Goal: Task Accomplishment & Management: Use online tool/utility

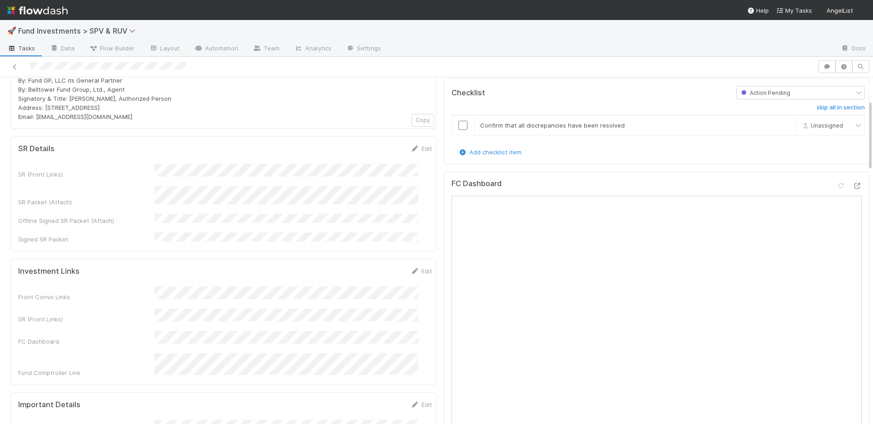
scroll to position [183, 0]
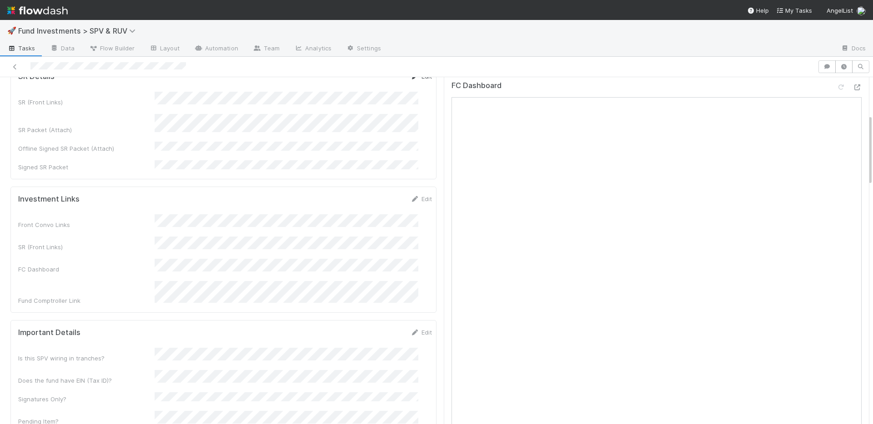
click at [410, 80] on link "Edit" at bounding box center [420, 76] width 21 height 7
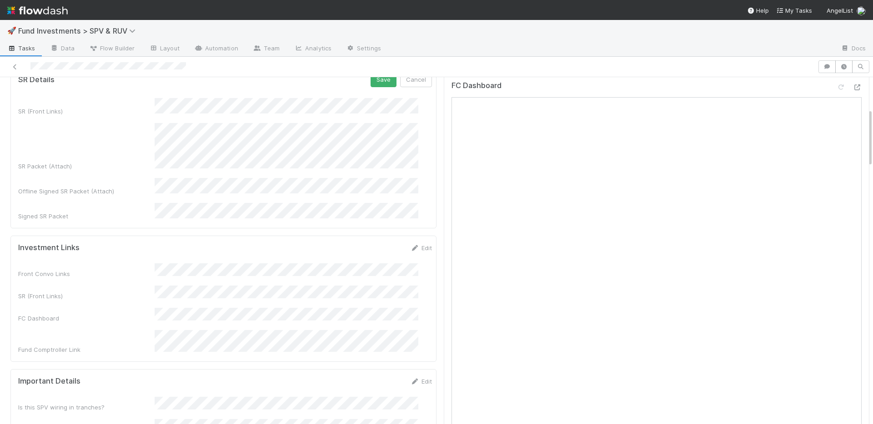
scroll to position [186, 0]
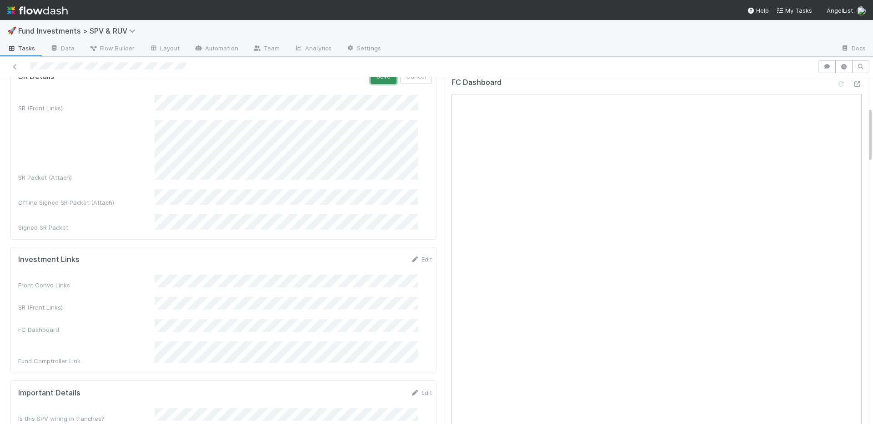
click at [370, 81] on button "Save" at bounding box center [383, 76] width 26 height 15
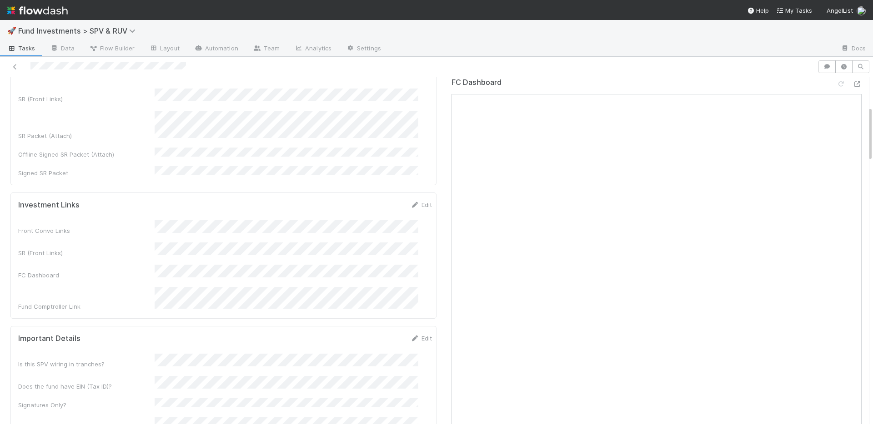
scroll to position [183, 0]
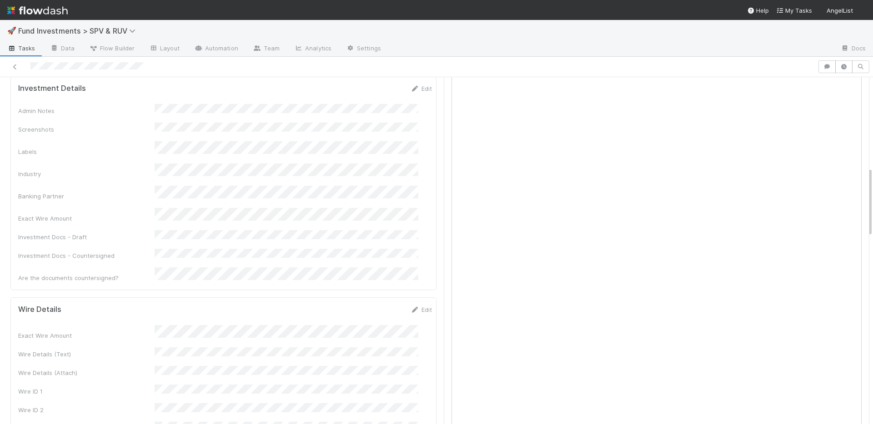
scroll to position [449, 0]
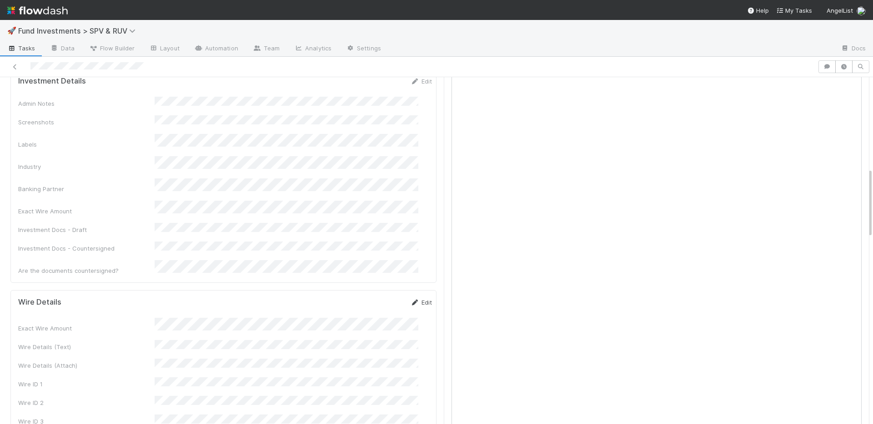
click at [413, 299] on link "Edit" at bounding box center [420, 302] width 21 height 7
click at [370, 298] on button "Save" at bounding box center [383, 305] width 26 height 15
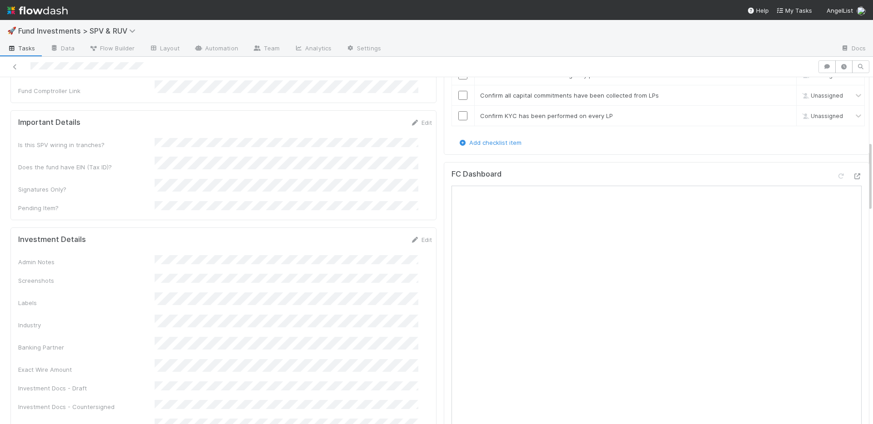
scroll to position [365, 0]
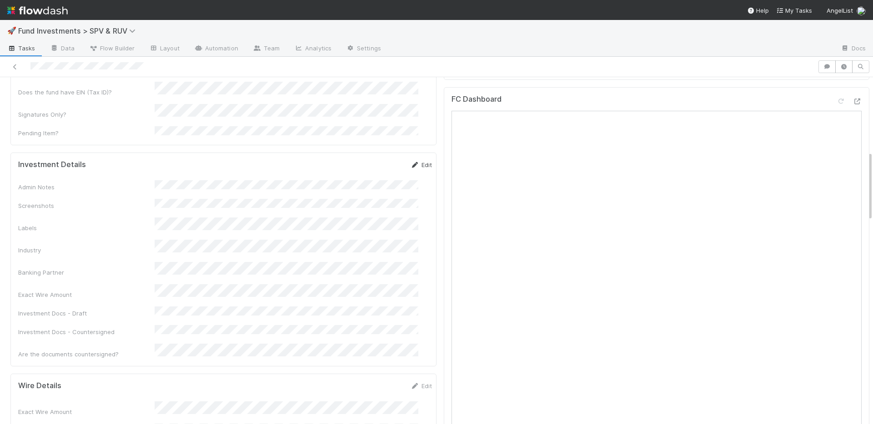
click at [410, 161] on link "Edit" at bounding box center [420, 164] width 21 height 7
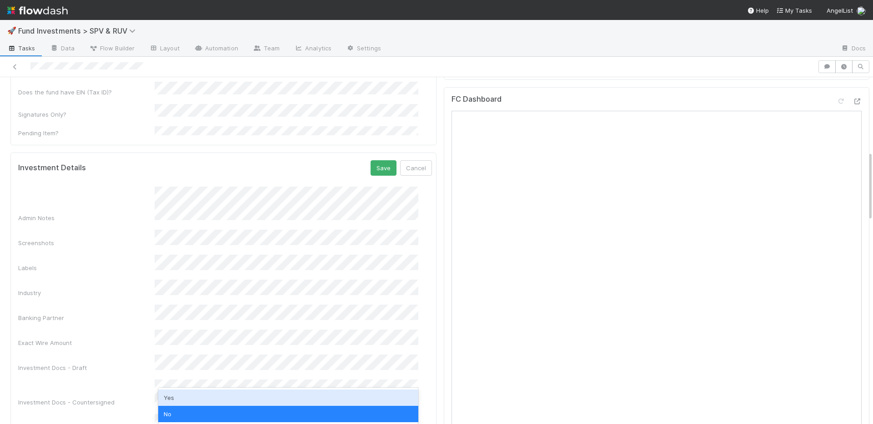
drag, startPoint x: 184, startPoint y: 396, endPoint x: 178, endPoint y: 363, distance: 33.2
click at [183, 395] on div "Yes" at bounding box center [288, 398] width 260 height 16
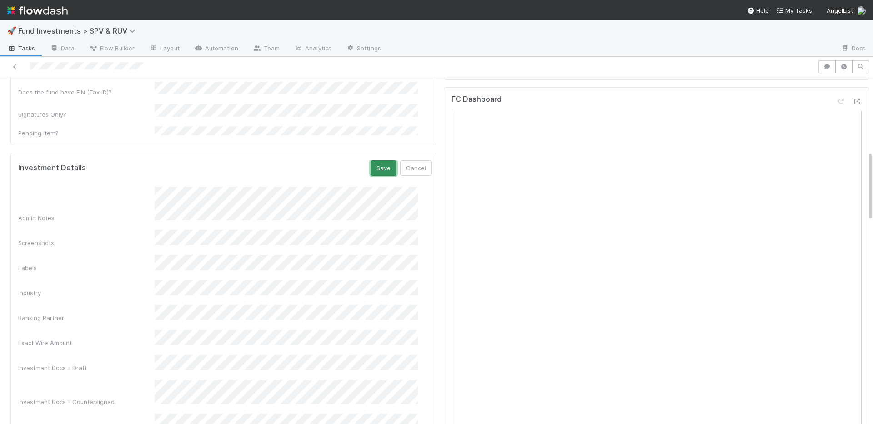
click at [372, 160] on button "Save" at bounding box center [383, 167] width 26 height 15
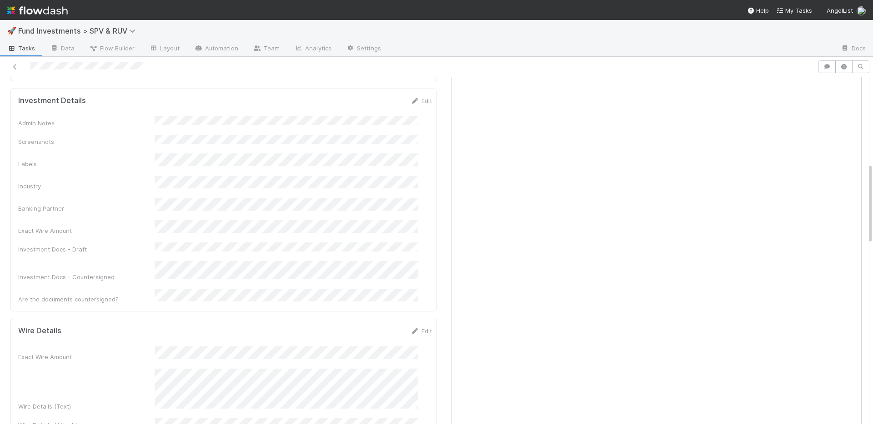
scroll to position [555, 0]
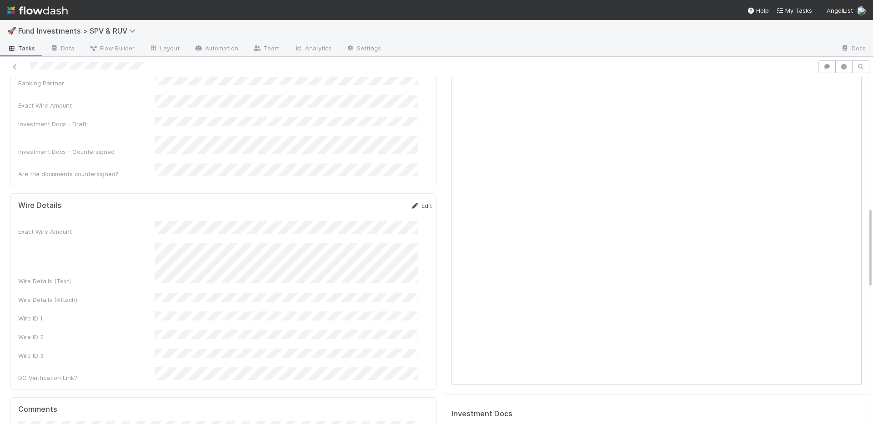
click at [410, 202] on link "Edit" at bounding box center [420, 205] width 21 height 7
click at [137, 396] on div "DC Verification Link?" at bounding box center [225, 405] width 414 height 18
click at [370, 201] on button "Save" at bounding box center [383, 208] width 26 height 15
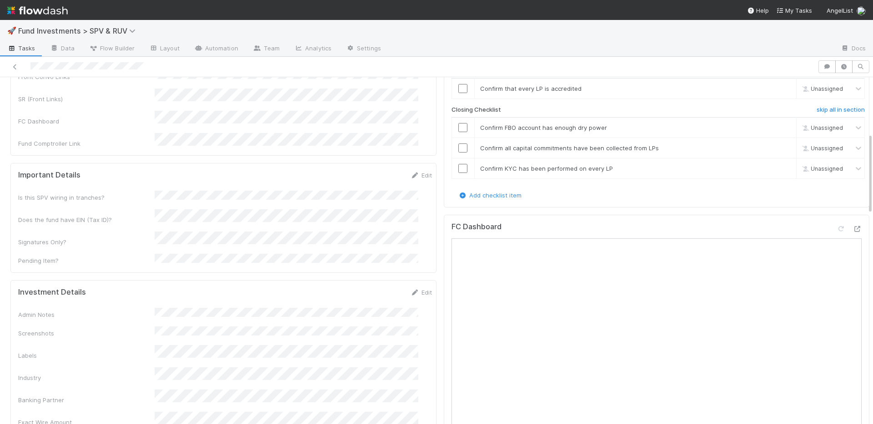
scroll to position [0, 0]
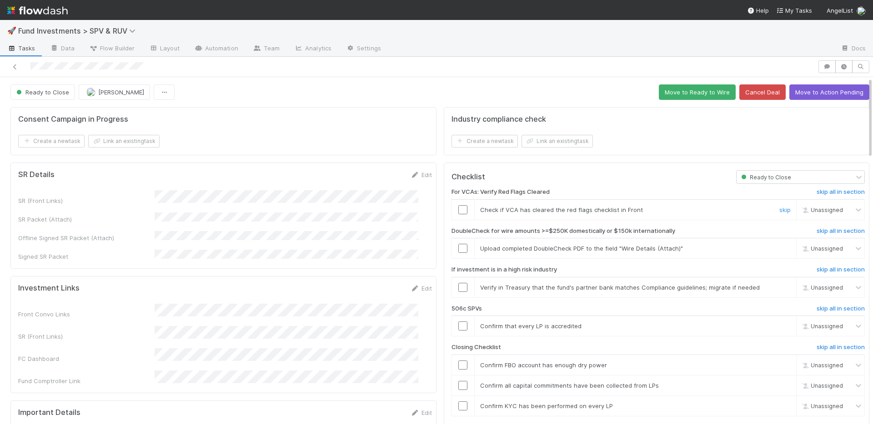
click at [458, 209] on input "checkbox" at bounding box center [462, 209] width 9 height 9
click at [779, 248] on link "skip" at bounding box center [784, 248] width 11 height 7
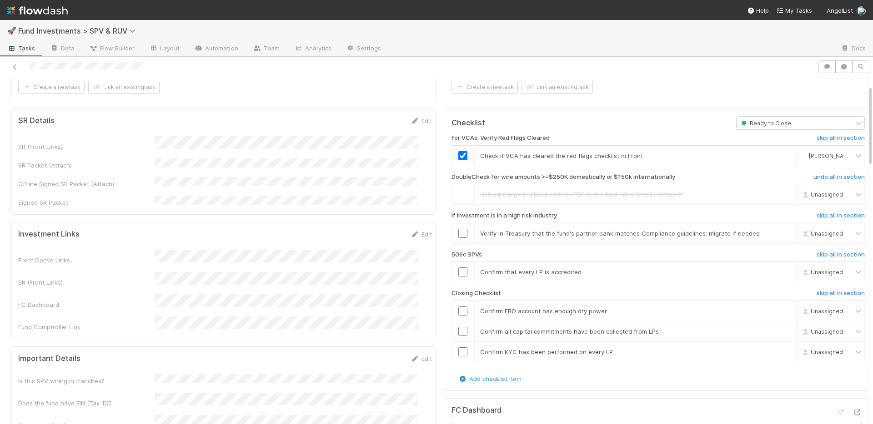
scroll to position [115, 0]
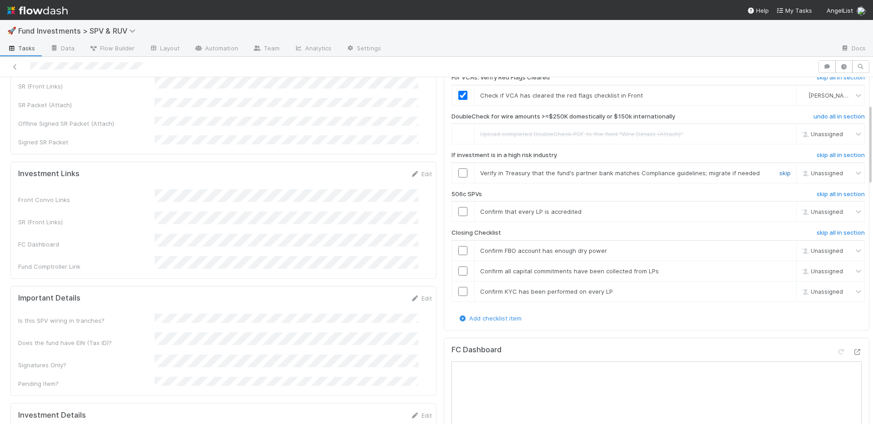
click at [779, 172] on link "skip" at bounding box center [784, 173] width 11 height 7
drag, startPoint x: 764, startPoint y: 212, endPoint x: 736, endPoint y: 215, distance: 27.9
click at [779, 212] on link "skip" at bounding box center [784, 211] width 11 height 7
click at [458, 250] on input "checkbox" at bounding box center [462, 250] width 9 height 9
click at [458, 269] on input "checkbox" at bounding box center [462, 271] width 9 height 9
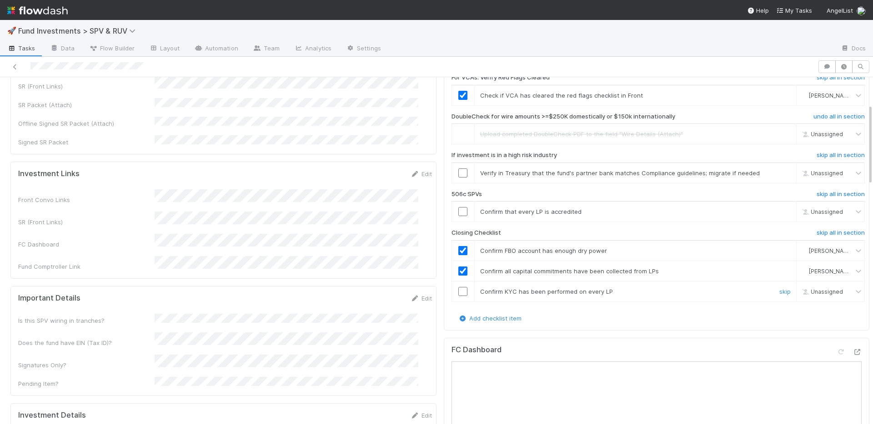
click at [458, 293] on input "checkbox" at bounding box center [462, 291] width 9 height 9
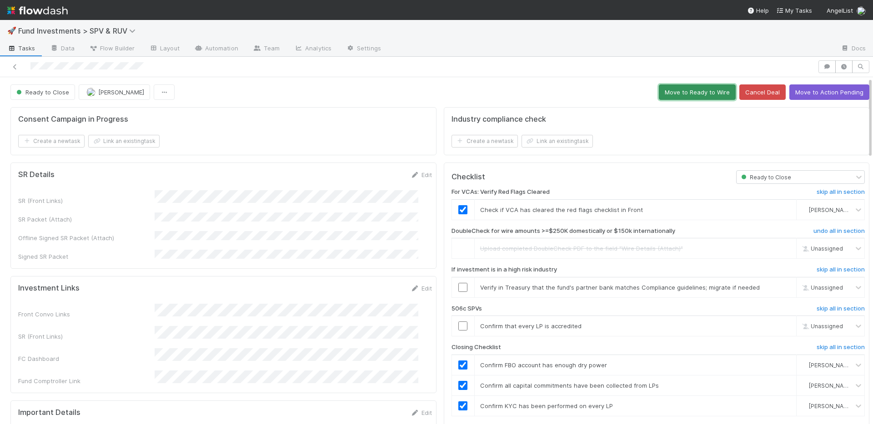
click at [672, 95] on button "Move to Ready to Wire" at bounding box center [696, 92] width 77 height 15
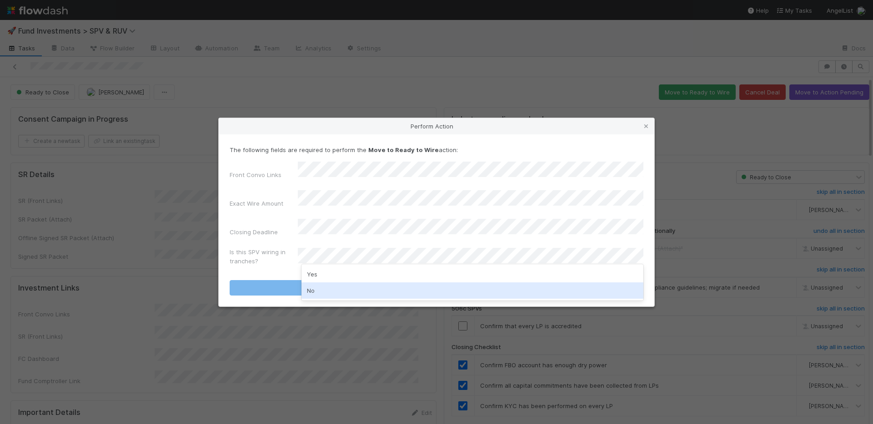
click at [326, 290] on div "No" at bounding box center [472, 291] width 342 height 16
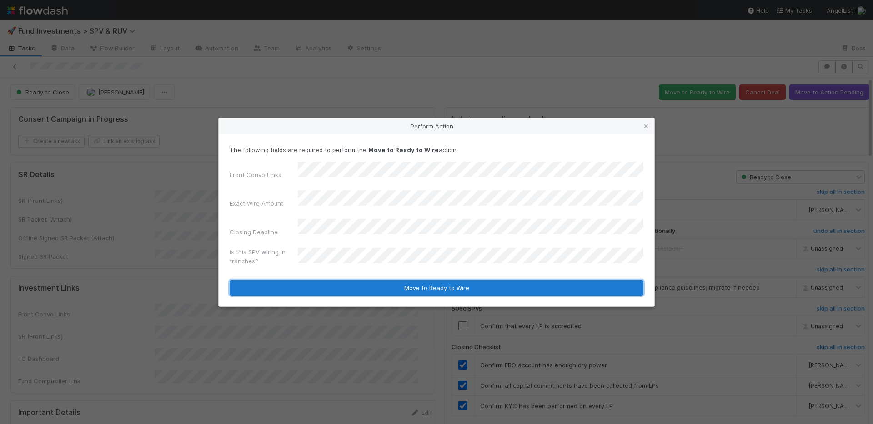
click at [328, 281] on button "Move to Ready to Wire" at bounding box center [436, 287] width 414 height 15
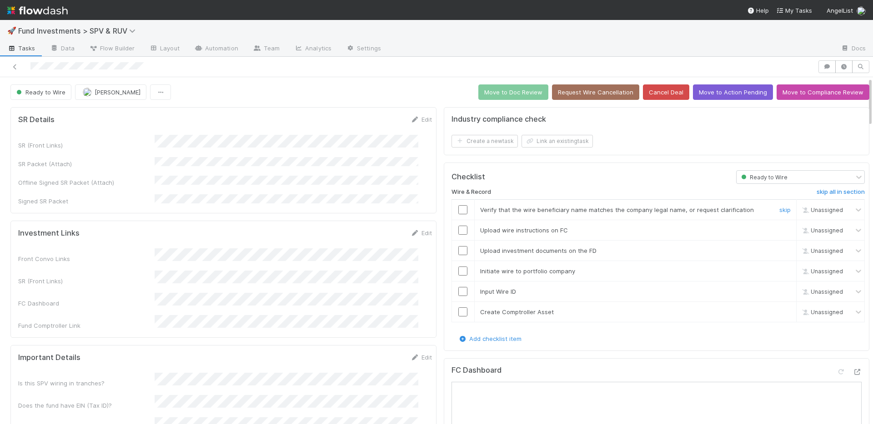
drag, startPoint x: 454, startPoint y: 208, endPoint x: 458, endPoint y: 229, distance: 21.1
click at [458, 208] on input "checkbox" at bounding box center [462, 209] width 9 height 9
click at [458, 231] on input "checkbox" at bounding box center [462, 230] width 9 height 9
click at [458, 253] on input "checkbox" at bounding box center [462, 250] width 9 height 9
click at [458, 271] on input "checkbox" at bounding box center [462, 271] width 9 height 9
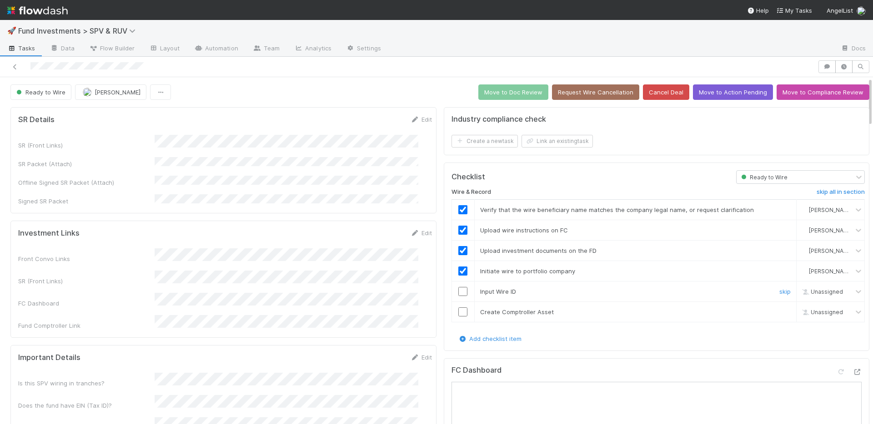
click at [458, 293] on input "checkbox" at bounding box center [462, 291] width 9 height 9
drag, startPoint x: 458, startPoint y: 312, endPoint x: 452, endPoint y: 294, distance: 19.3
click at [458, 312] on input "checkbox" at bounding box center [462, 312] width 9 height 9
click at [495, 93] on button "Move to Doc Review" at bounding box center [513, 92] width 70 height 15
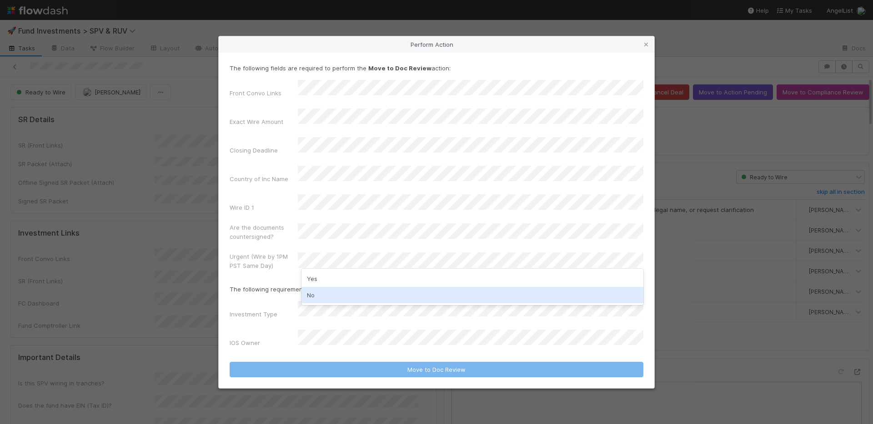
drag, startPoint x: 334, startPoint y: 293, endPoint x: 337, endPoint y: 311, distance: 17.9
click at [334, 293] on div "No" at bounding box center [472, 295] width 342 height 16
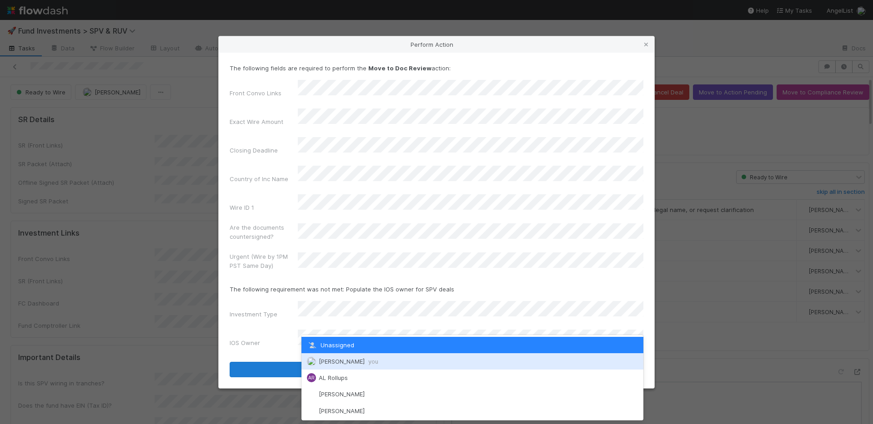
click at [340, 357] on div "Nate Richards you" at bounding box center [472, 362] width 342 height 16
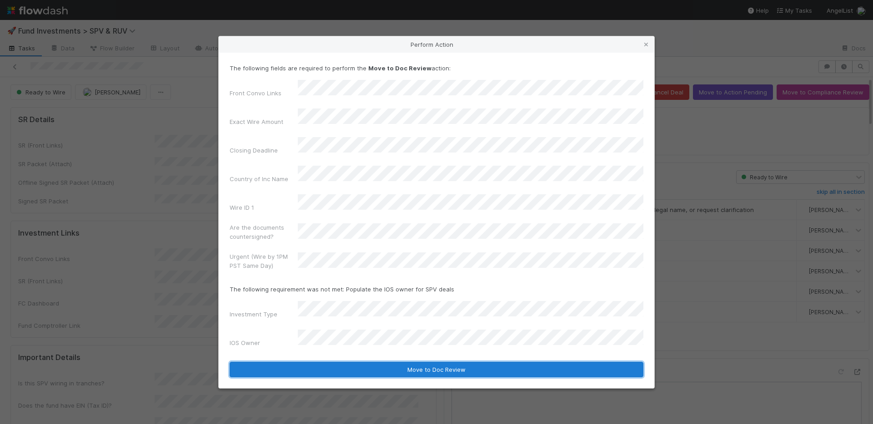
click at [342, 362] on button "Move to Doc Review" at bounding box center [436, 369] width 414 height 15
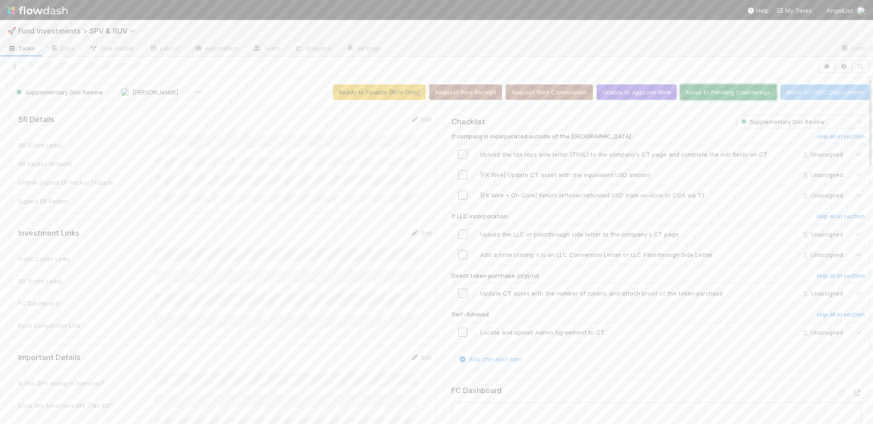
click at [712, 95] on button "Move to Pending Countersigs" at bounding box center [728, 92] width 96 height 15
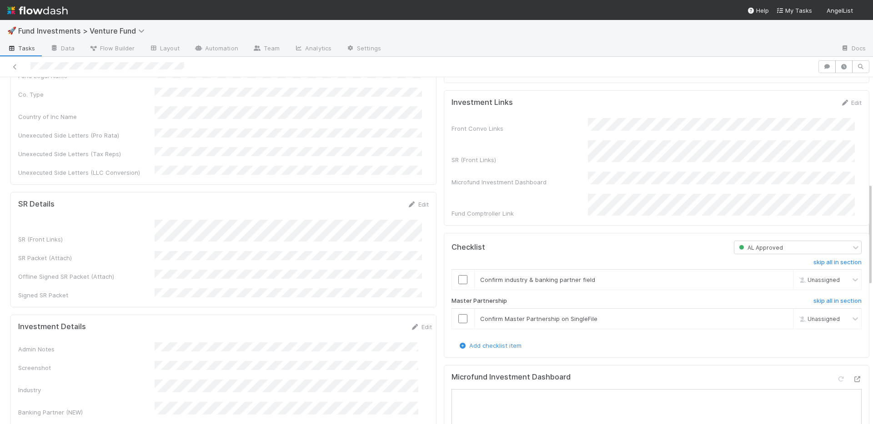
scroll to position [480, 0]
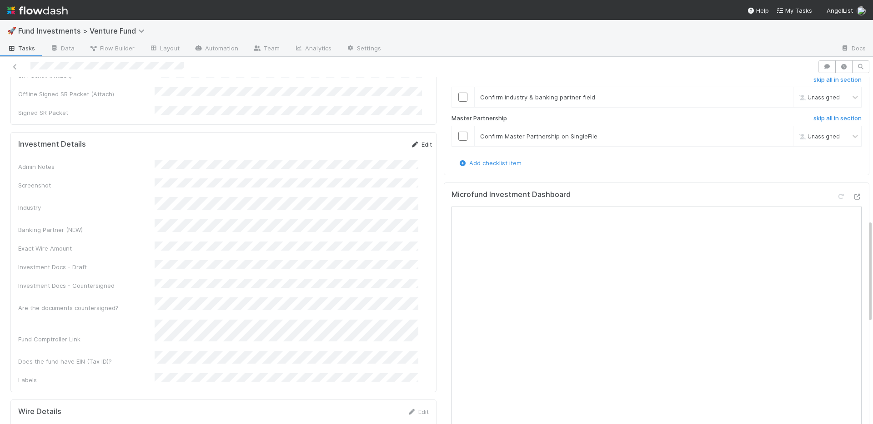
click at [410, 141] on link "Edit" at bounding box center [420, 144] width 21 height 7
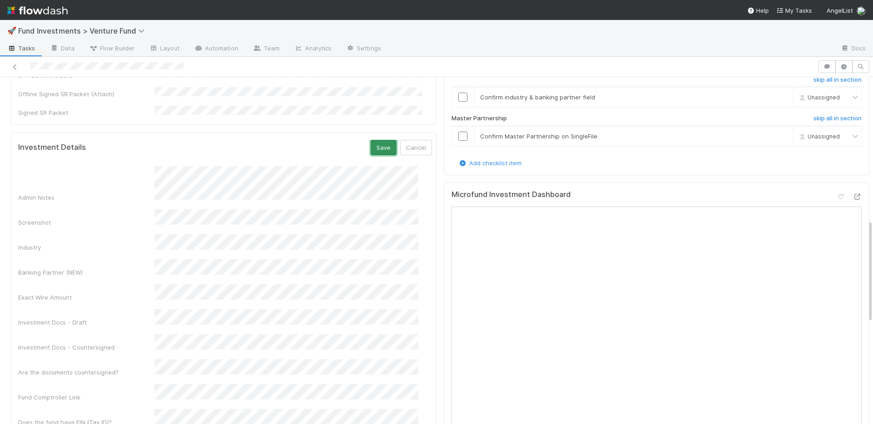
click at [372, 140] on button "Save" at bounding box center [383, 147] width 26 height 15
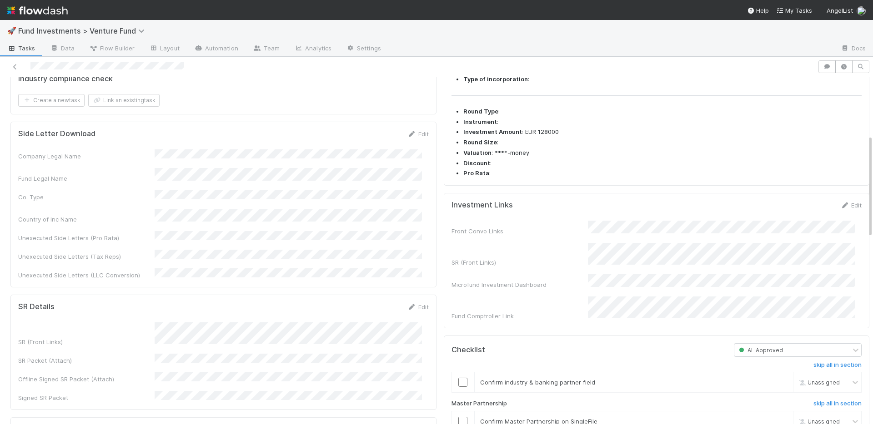
scroll to position [389, 0]
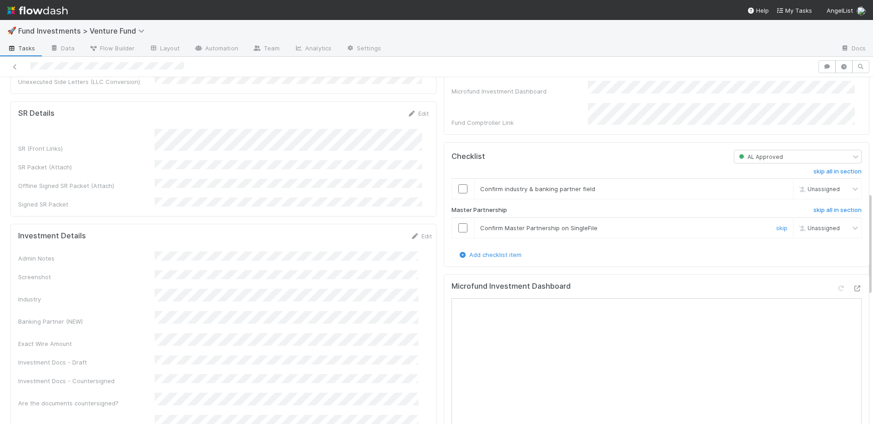
click at [458, 233] on input "checkbox" at bounding box center [462, 228] width 9 height 9
click at [458, 194] on input "checkbox" at bounding box center [462, 189] width 9 height 9
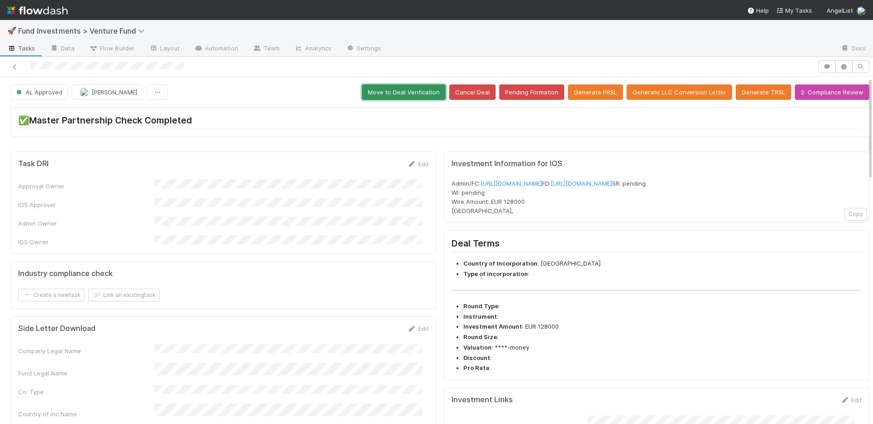
click at [392, 94] on button "Move to Deal Verification" at bounding box center [404, 92] width 84 height 15
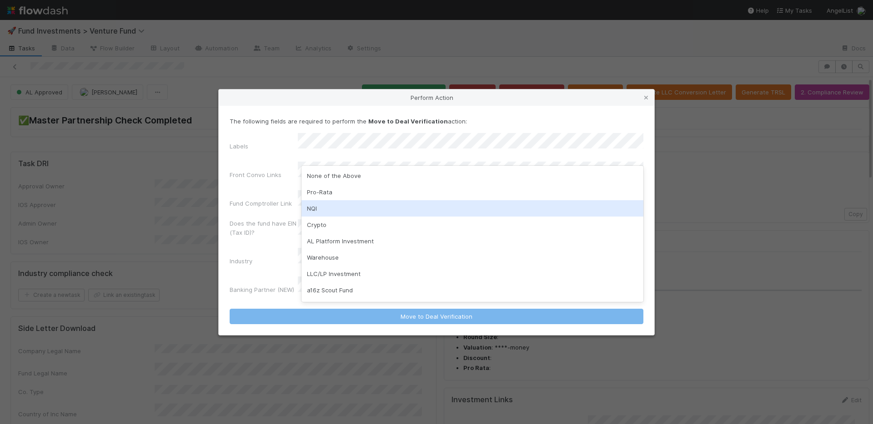
click at [340, 203] on div "NQI" at bounding box center [472, 208] width 342 height 16
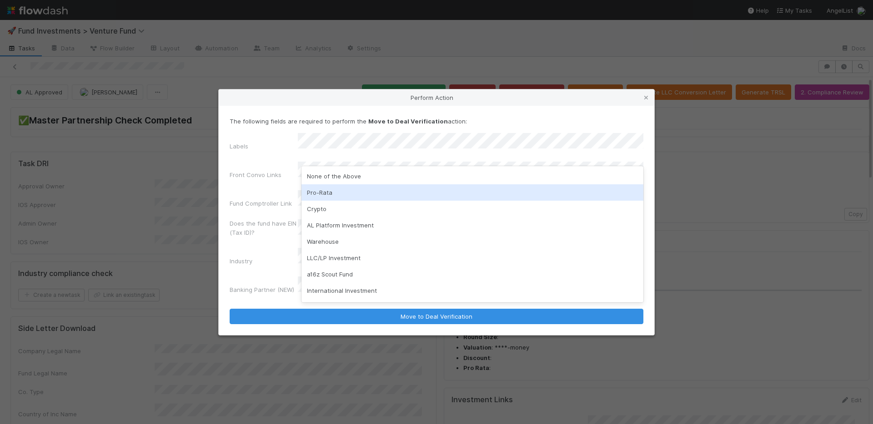
scroll to position [96, 0]
click at [362, 196] on div "International Investment" at bounding box center [472, 194] width 342 height 16
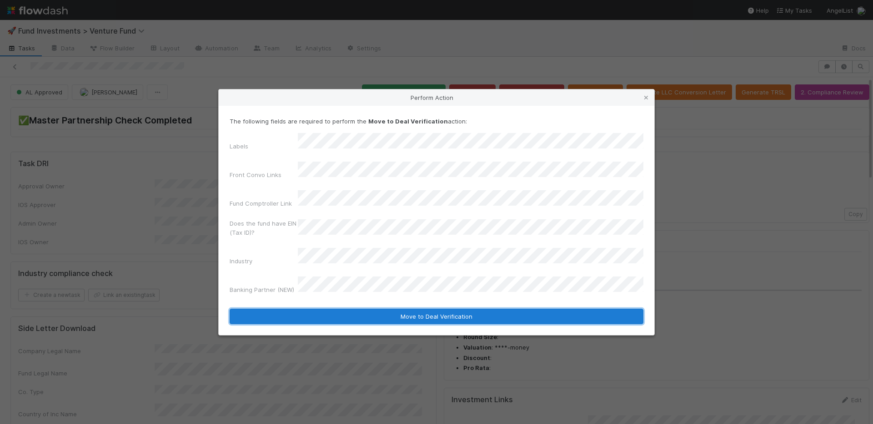
click at [395, 309] on button "Move to Deal Verification" at bounding box center [436, 316] width 414 height 15
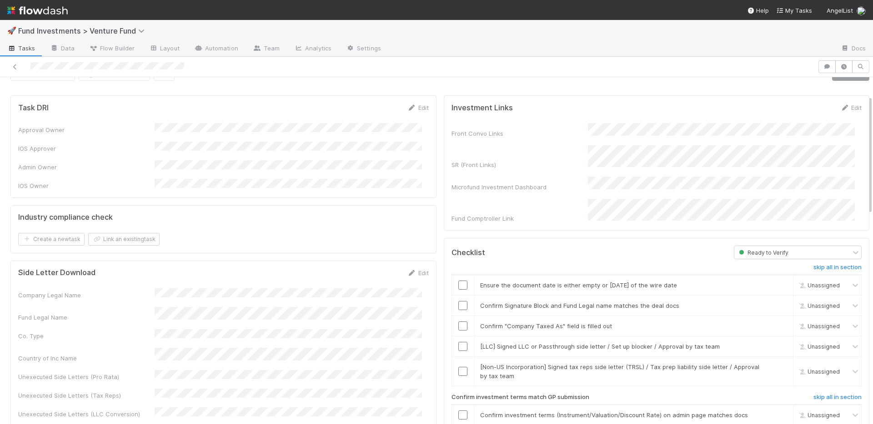
scroll to position [75, 0]
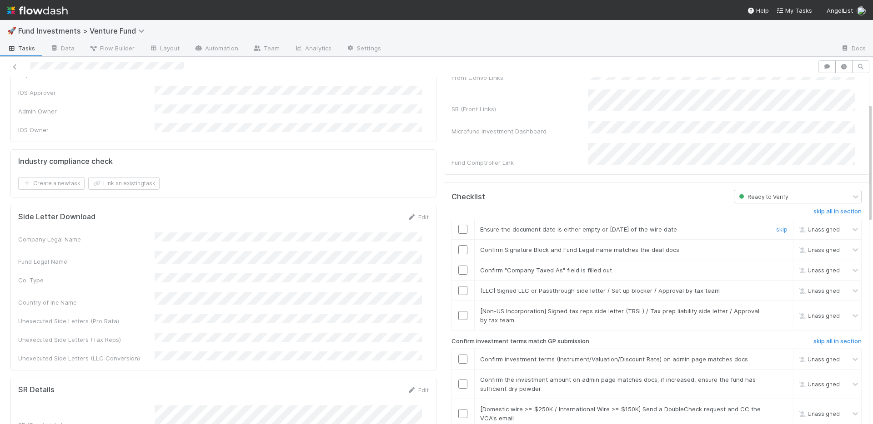
click at [458, 225] on input "checkbox" at bounding box center [462, 229] width 9 height 9
click at [458, 245] on input "checkbox" at bounding box center [462, 249] width 9 height 9
click at [458, 266] on input "checkbox" at bounding box center [462, 270] width 9 height 9
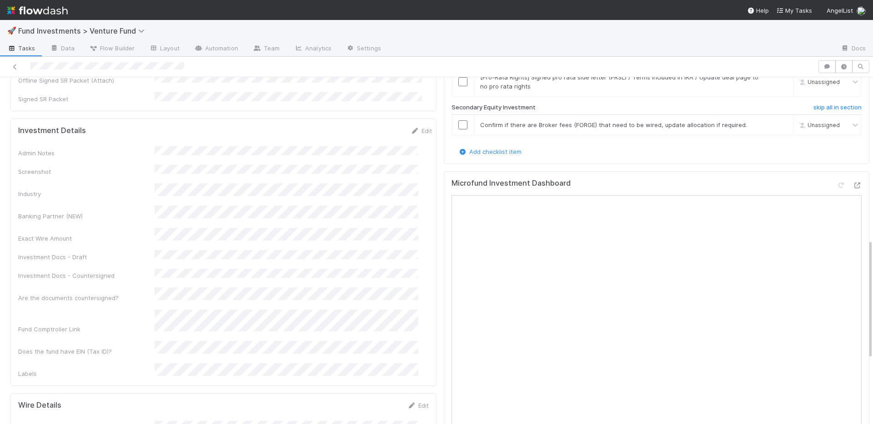
scroll to position [456, 0]
click at [410, 129] on link "Edit" at bounding box center [420, 132] width 21 height 7
click at [370, 128] on button "Save" at bounding box center [383, 135] width 26 height 15
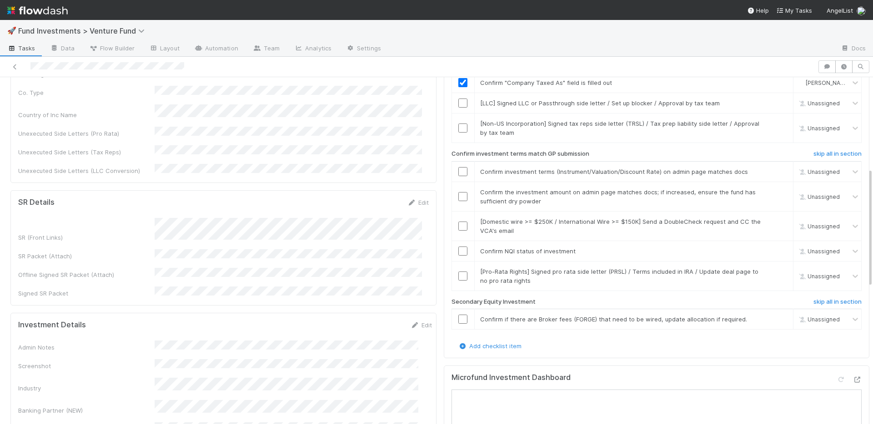
scroll to position [0, 0]
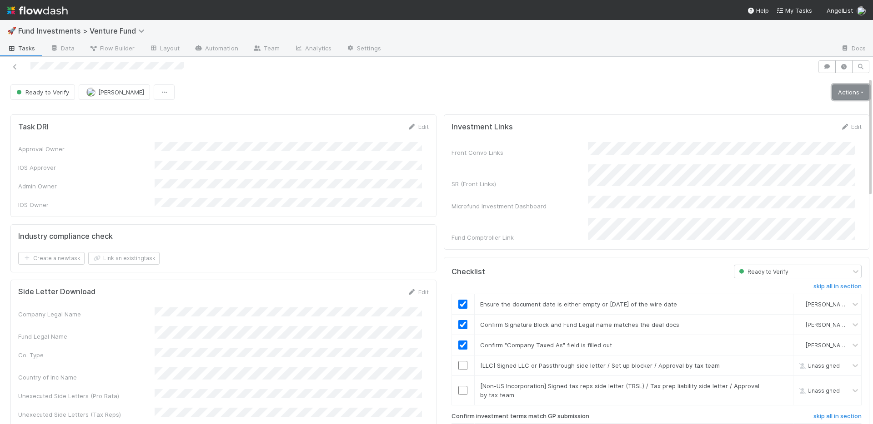
click at [845, 93] on link "Actions" at bounding box center [850, 92] width 37 height 15
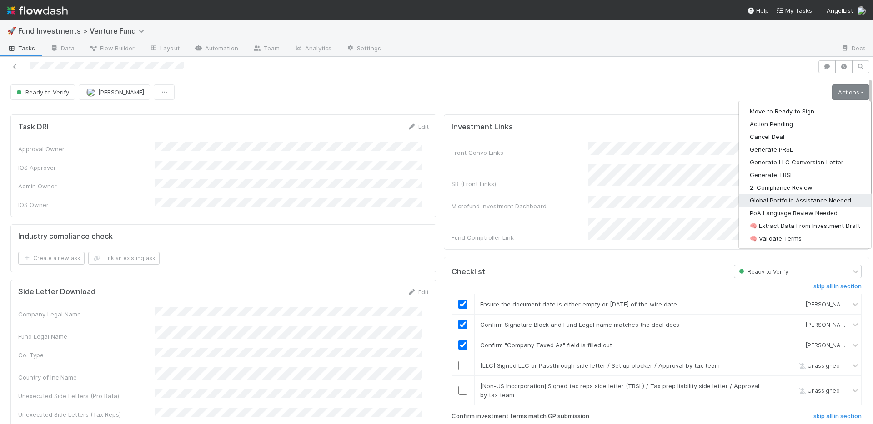
click at [794, 201] on button "Global Portfolio Assistance Needed" at bounding box center [804, 200] width 132 height 13
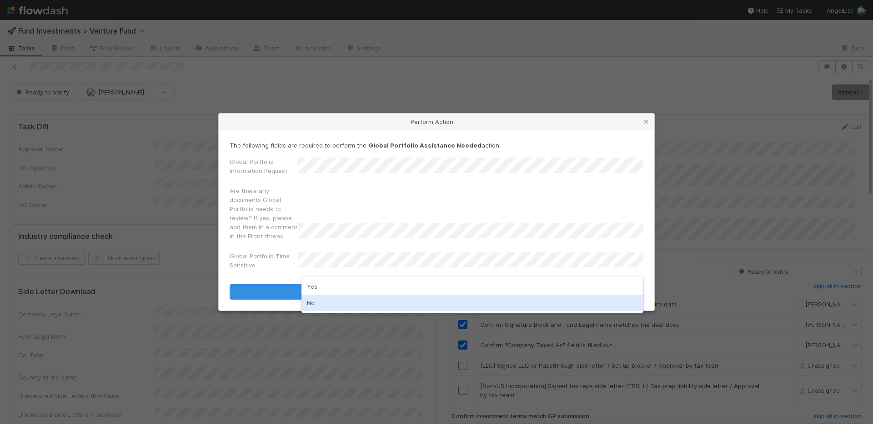
click at [331, 301] on div "No" at bounding box center [472, 303] width 342 height 16
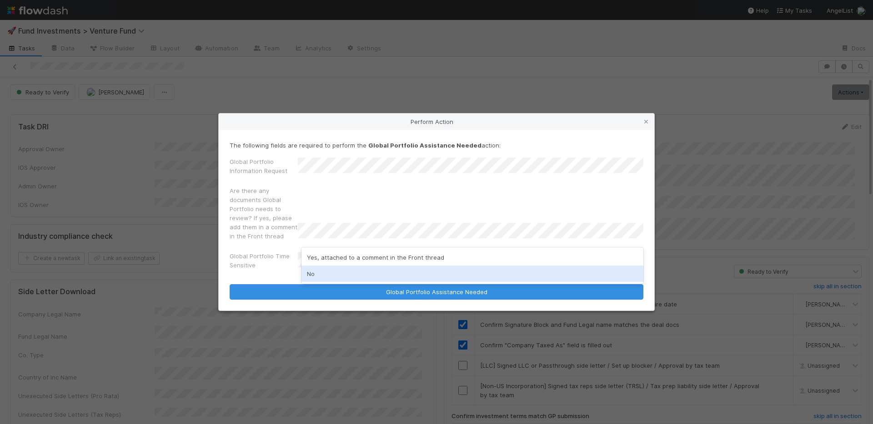
click at [335, 271] on div "No" at bounding box center [472, 274] width 342 height 16
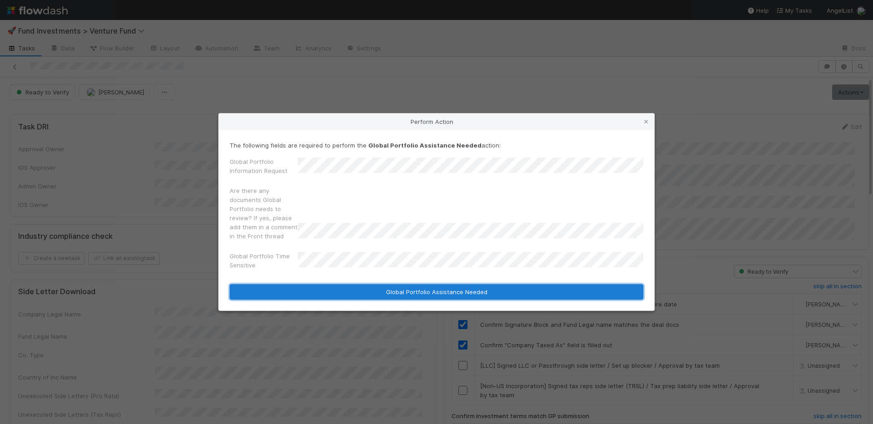
click at [407, 293] on button "Global Portfolio Assistance Needed" at bounding box center [436, 291] width 414 height 15
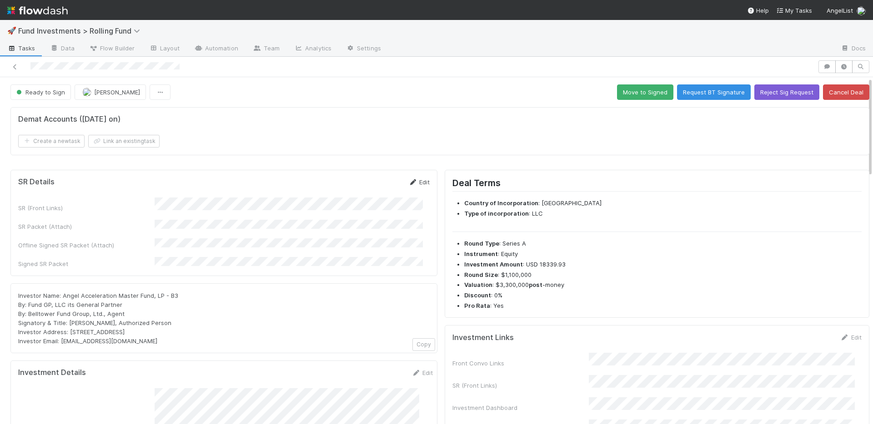
click at [412, 183] on link "Edit" at bounding box center [418, 182] width 21 height 7
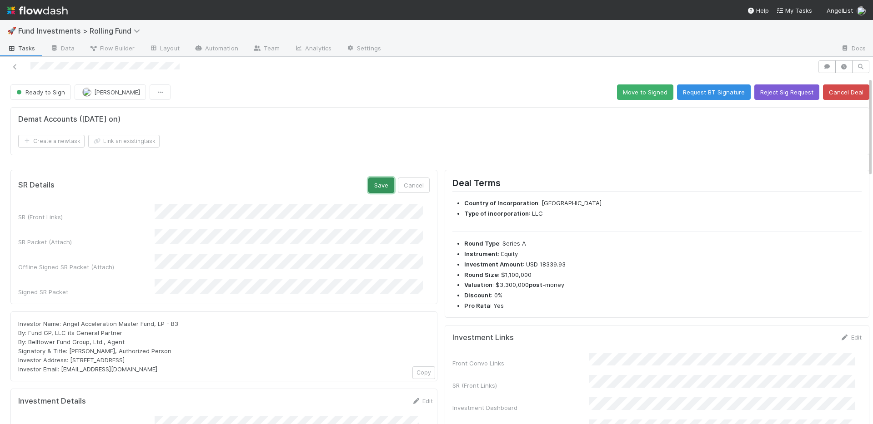
click at [369, 185] on button "Save" at bounding box center [381, 185] width 26 height 15
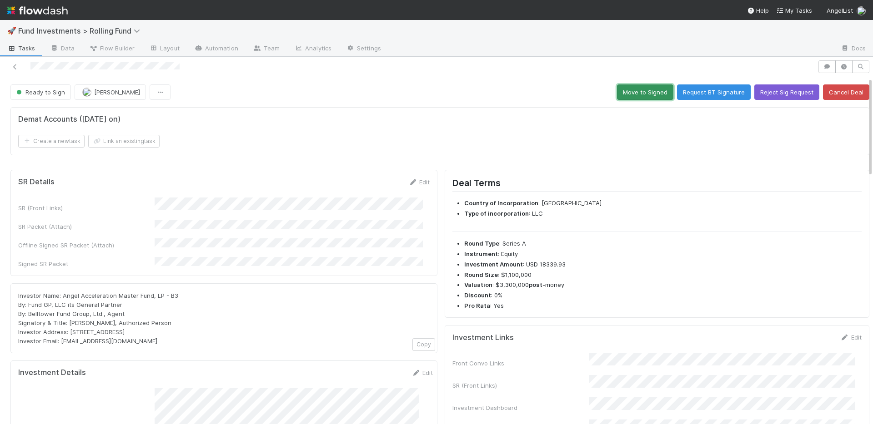
click at [629, 95] on button "Move to Signed" at bounding box center [645, 92] width 56 height 15
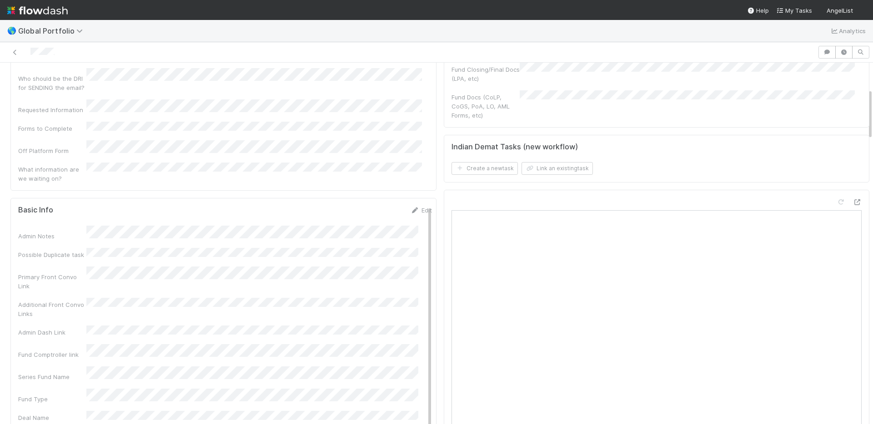
scroll to position [345, 0]
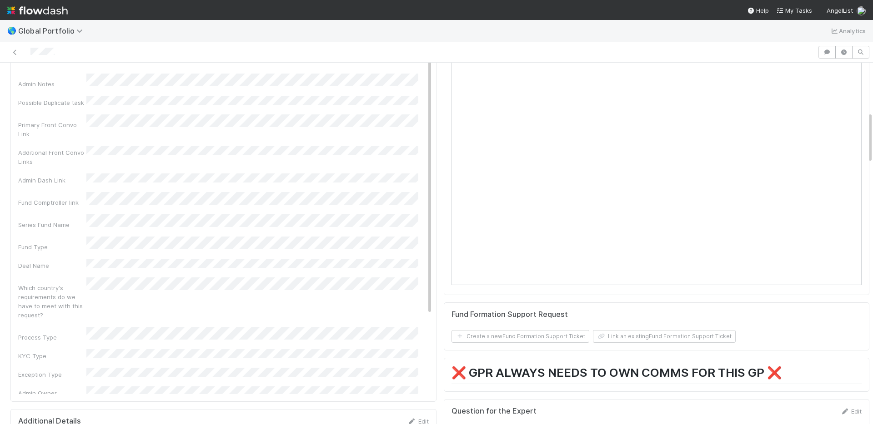
click at [318, 117] on div "Admin Notes Possible Duplicate task Primary Front Convo Link Additional Front C…" at bounding box center [225, 312] width 414 height 477
click at [317, 117] on div "Admin Notes Possible Duplicate task Primary Front Convo Link Additional Front C…" at bounding box center [225, 312] width 414 height 477
click at [220, 155] on div "Additional Front Convo Links" at bounding box center [225, 165] width 414 height 20
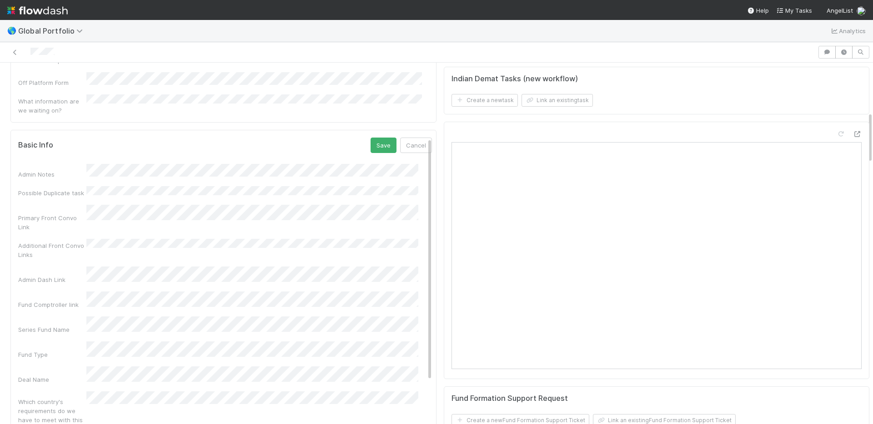
scroll to position [160, 0]
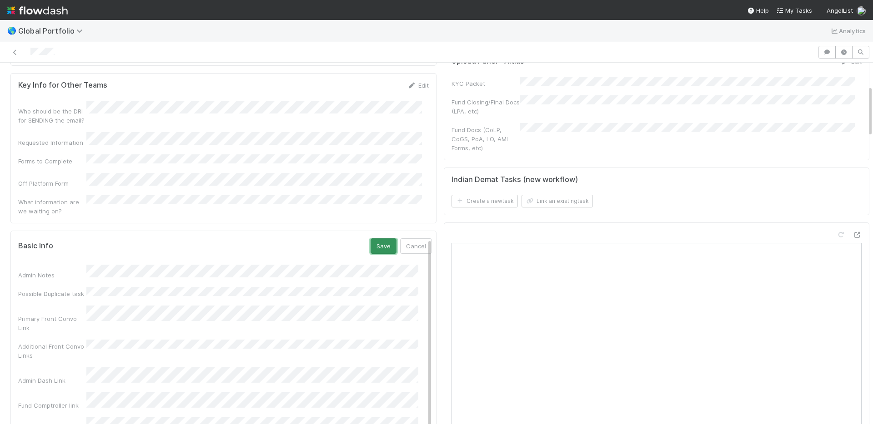
click at [370, 239] on button "Save" at bounding box center [383, 246] width 26 height 15
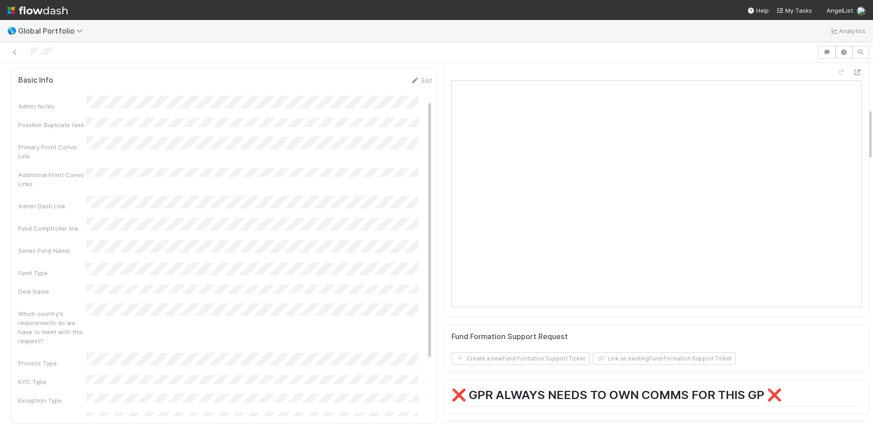
scroll to position [80, 0]
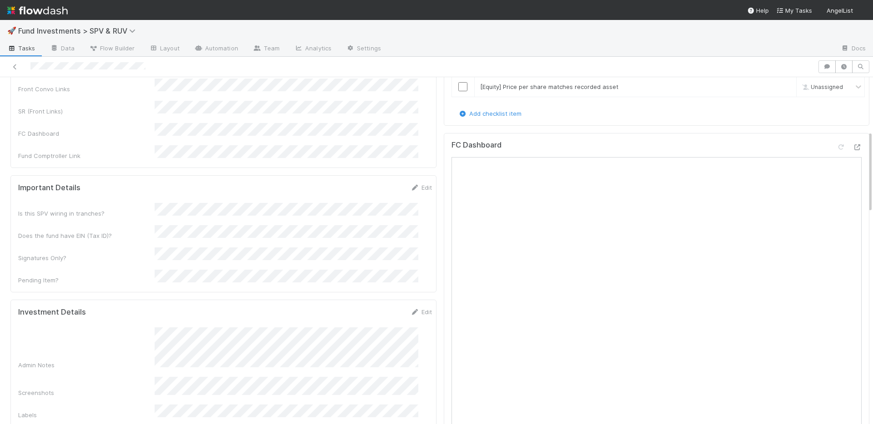
scroll to position [355, 0]
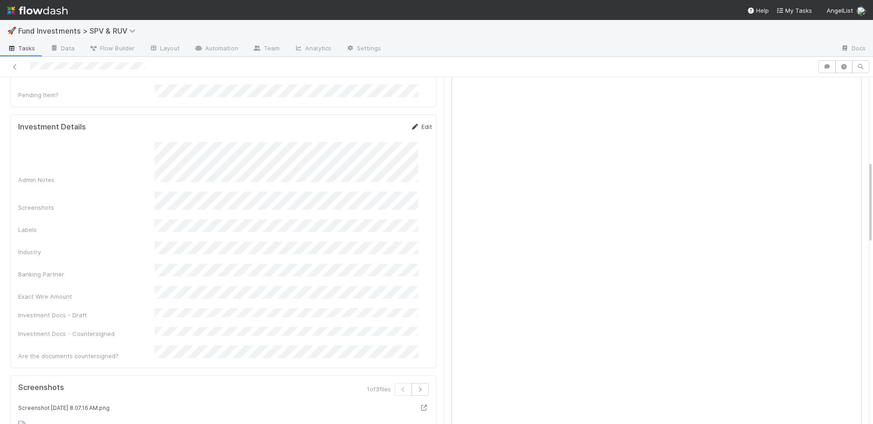
click at [413, 123] on link "Edit" at bounding box center [420, 126] width 21 height 7
click at [370, 122] on button "Save" at bounding box center [383, 129] width 26 height 15
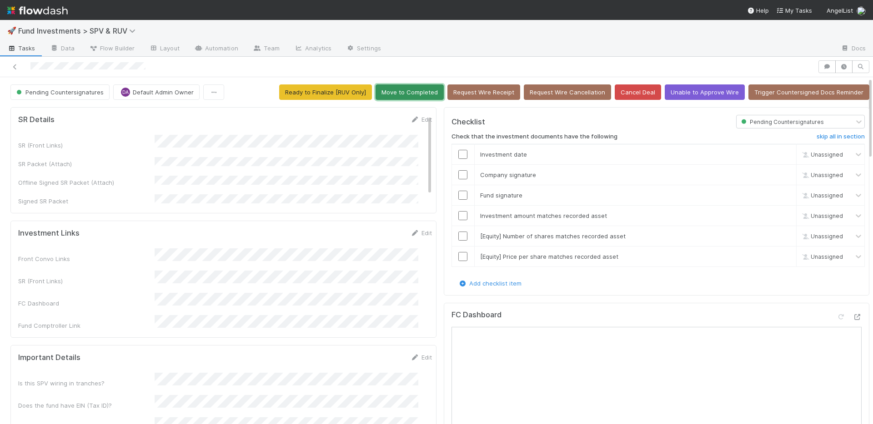
click at [400, 90] on button "Move to Completed" at bounding box center [409, 92] width 68 height 15
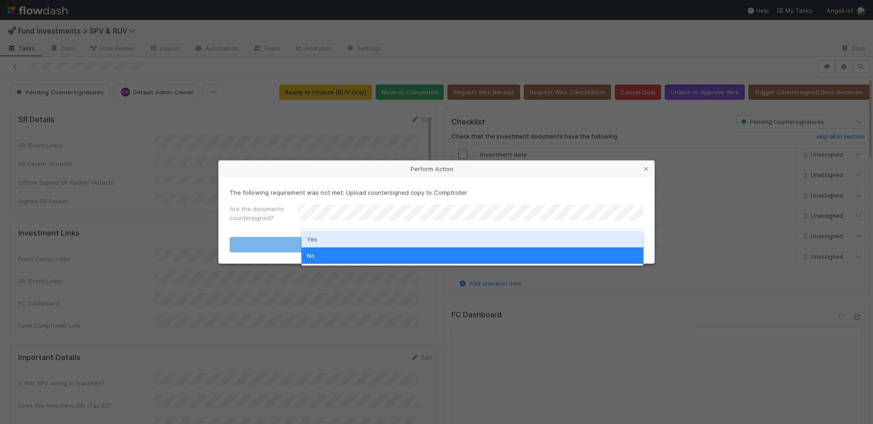
click at [333, 234] on div "Yes" at bounding box center [472, 239] width 342 height 16
click at [333, 235] on form "The following requirement was not met: Upload countersigned copy to Comptroller…" at bounding box center [436, 220] width 414 height 65
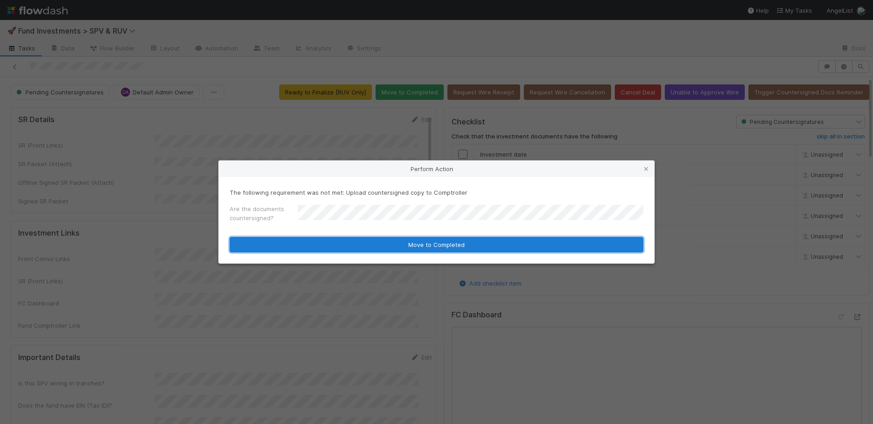
click at [334, 240] on button "Move to Completed" at bounding box center [436, 244] width 414 height 15
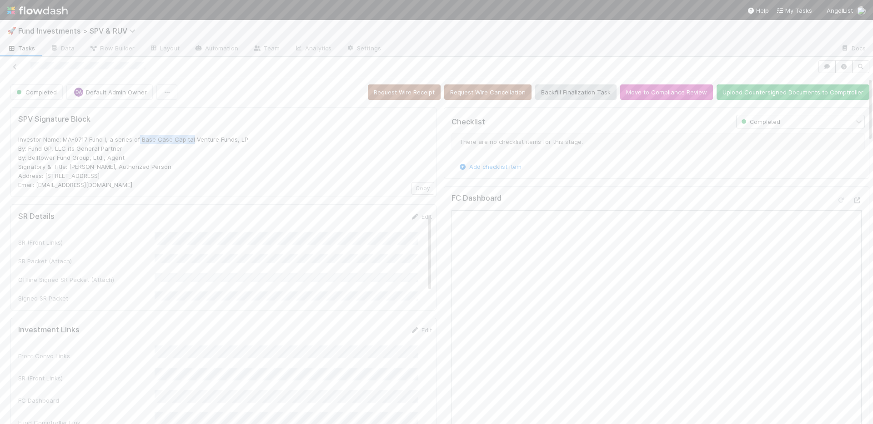
drag, startPoint x: 139, startPoint y: 139, endPoint x: 191, endPoint y: 142, distance: 52.3
click at [191, 142] on span "Investor Name: MA-0717 Fund I, a series of Base Case Capital Venture Funds, LP …" at bounding box center [133, 162] width 230 height 53
copy span "Base Case Capital"
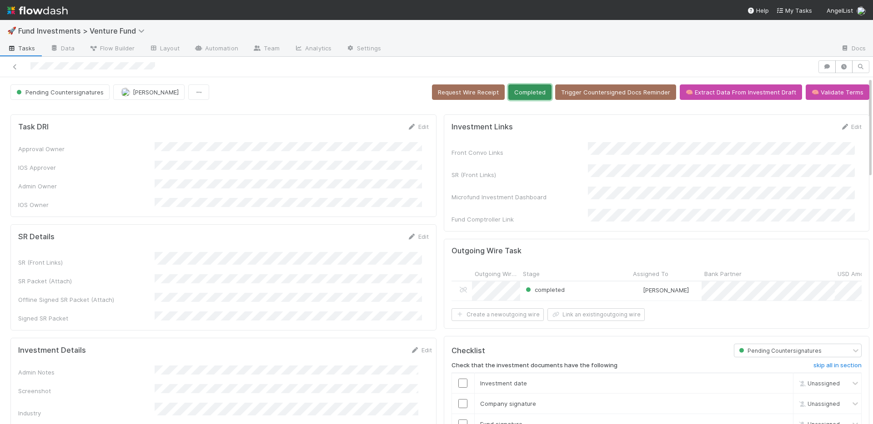
click at [530, 89] on button "Completed" at bounding box center [529, 92] width 43 height 15
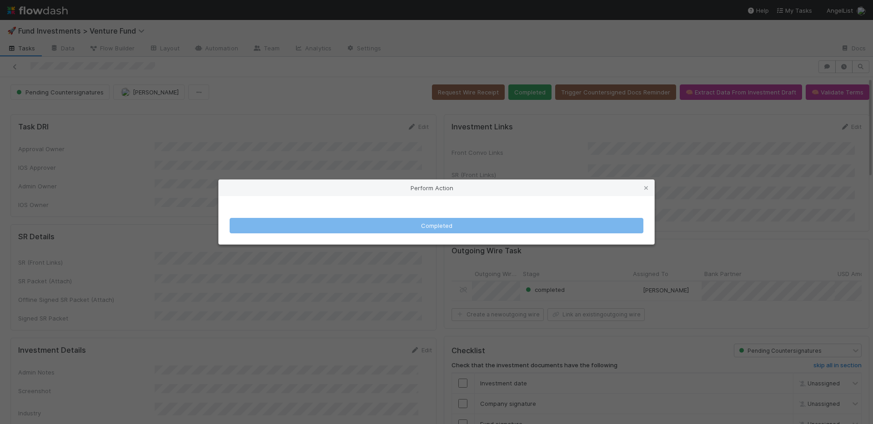
drag, startPoint x: 382, startPoint y: 84, endPoint x: 438, endPoint y: 84, distance: 55.9
click at [383, 83] on div "Perform Action Completed" at bounding box center [436, 212] width 873 height 424
click at [646, 186] on icon at bounding box center [645, 188] width 9 height 6
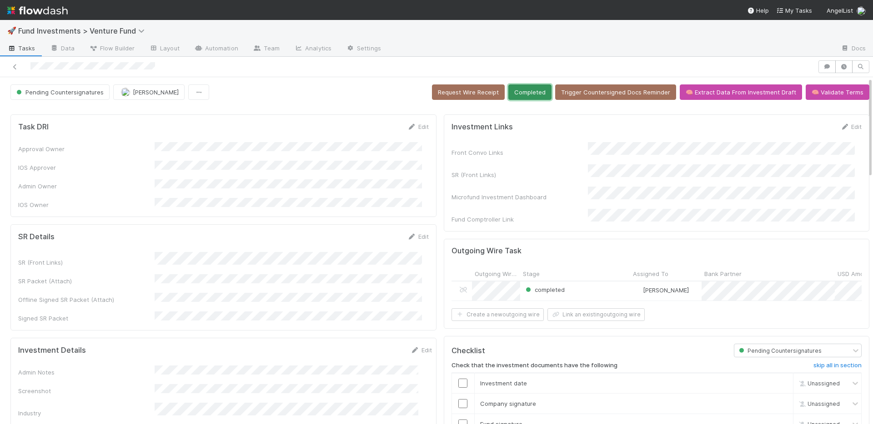
click at [531, 97] on button "Completed" at bounding box center [529, 92] width 43 height 15
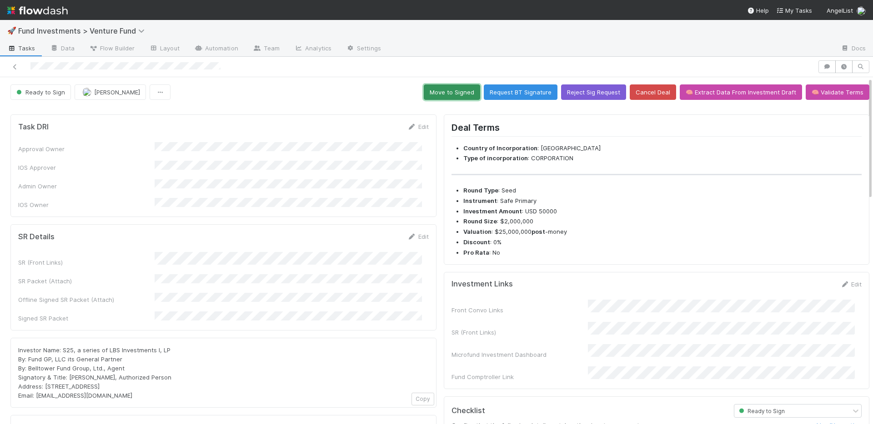
click at [455, 93] on button "Move to Signed" at bounding box center [452, 92] width 56 height 15
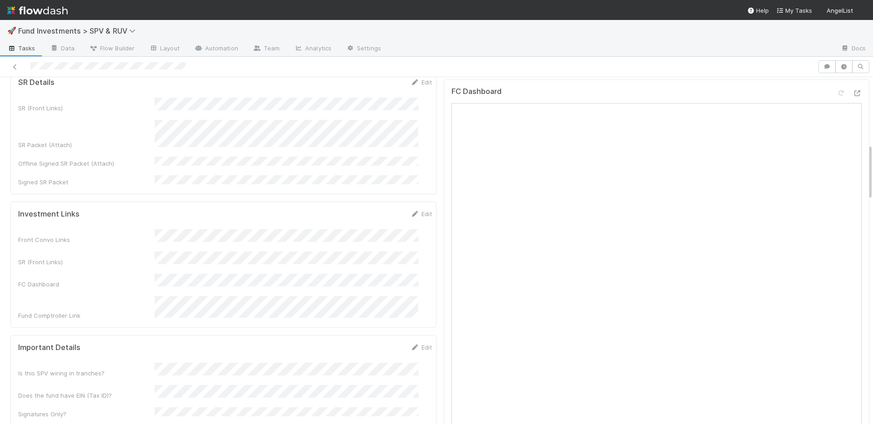
scroll to position [409, 0]
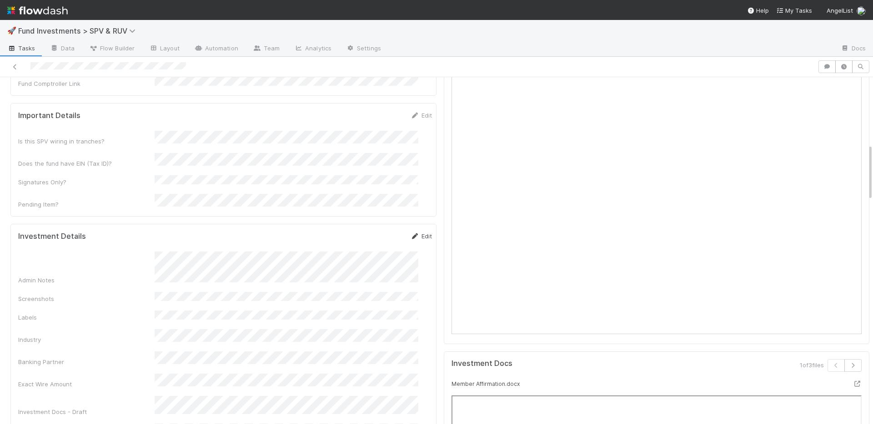
click at [411, 233] on link "Edit" at bounding box center [420, 236] width 21 height 7
click at [370, 232] on button "Save" at bounding box center [383, 239] width 26 height 15
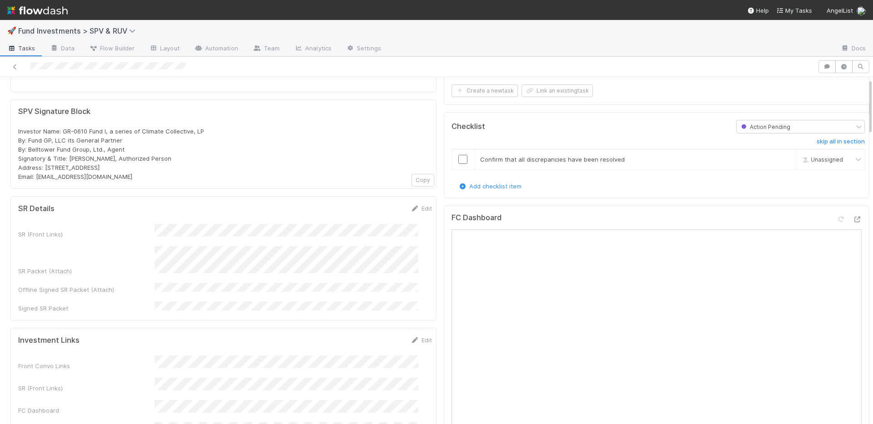
scroll to position [0, 0]
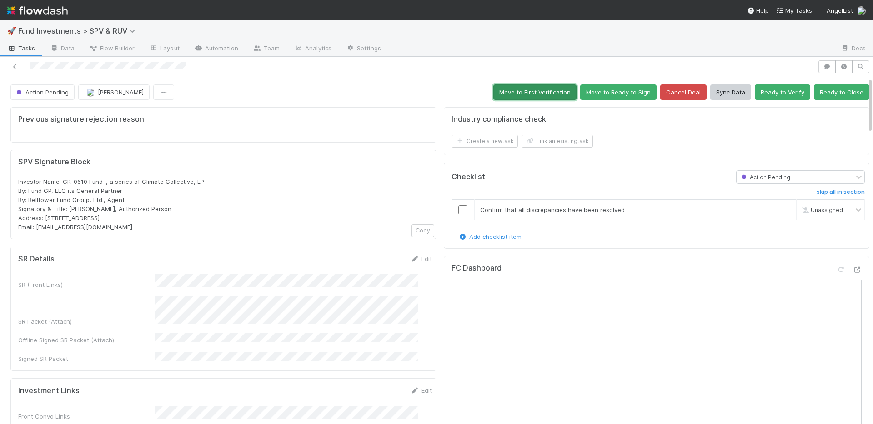
click at [550, 93] on button "Move to First Verification" at bounding box center [534, 92] width 83 height 15
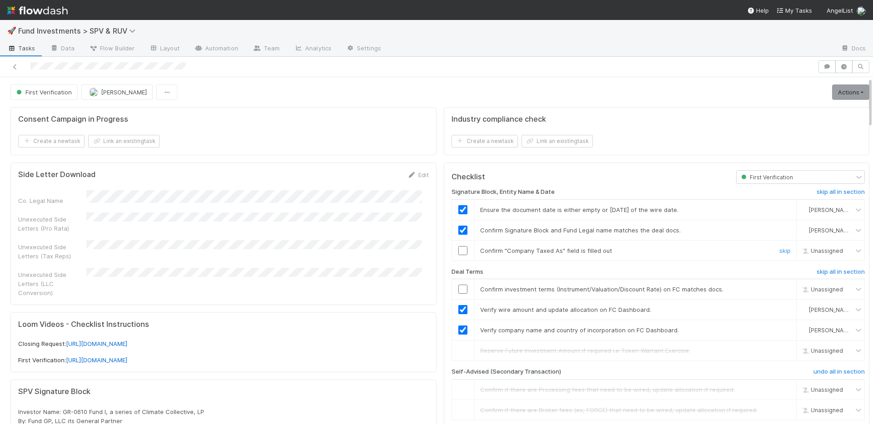
click at [458, 249] on input "checkbox" at bounding box center [462, 250] width 9 height 9
click at [458, 288] on input "checkbox" at bounding box center [462, 289] width 9 height 9
click at [832, 97] on link "Actions" at bounding box center [850, 92] width 37 height 15
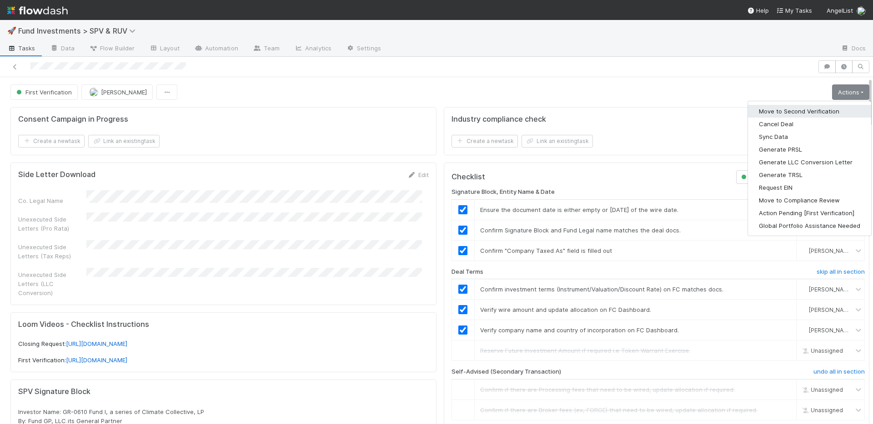
click at [814, 110] on button "Move to Second Verification" at bounding box center [809, 111] width 123 height 13
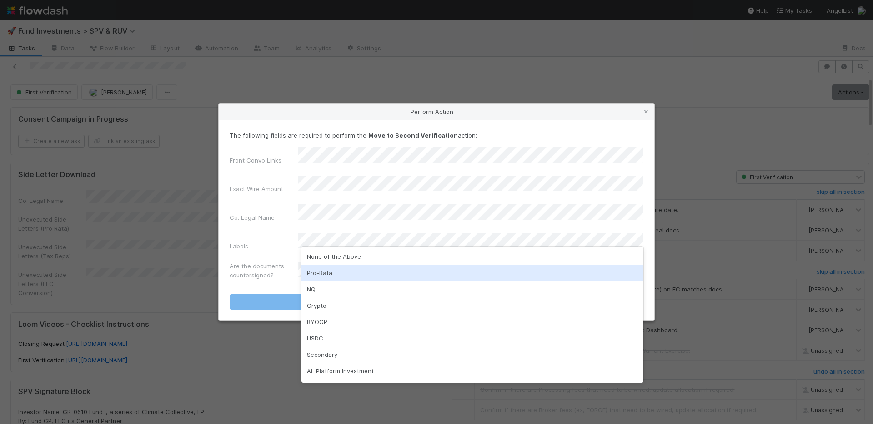
scroll to position [47, 0]
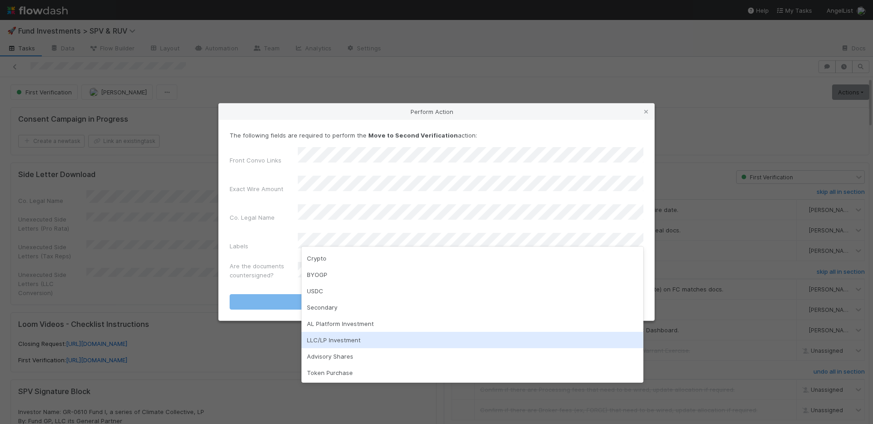
click at [354, 338] on div "LLC/LP Investment" at bounding box center [472, 340] width 342 height 16
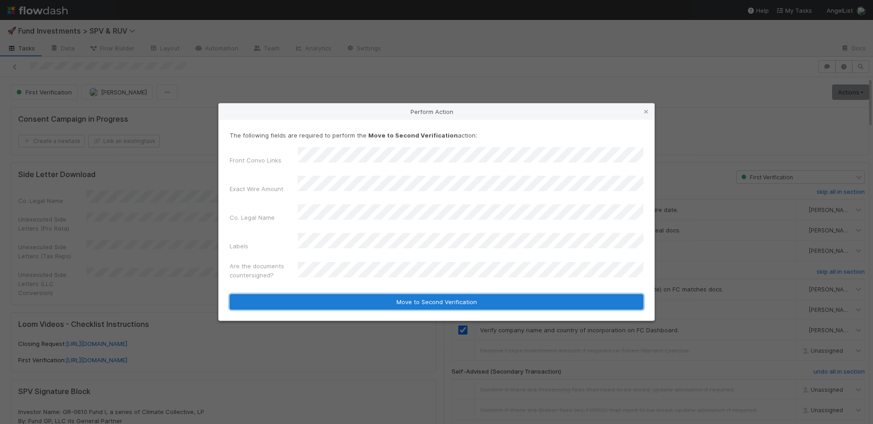
click at [364, 294] on button "Move to Second Verification" at bounding box center [436, 301] width 414 height 15
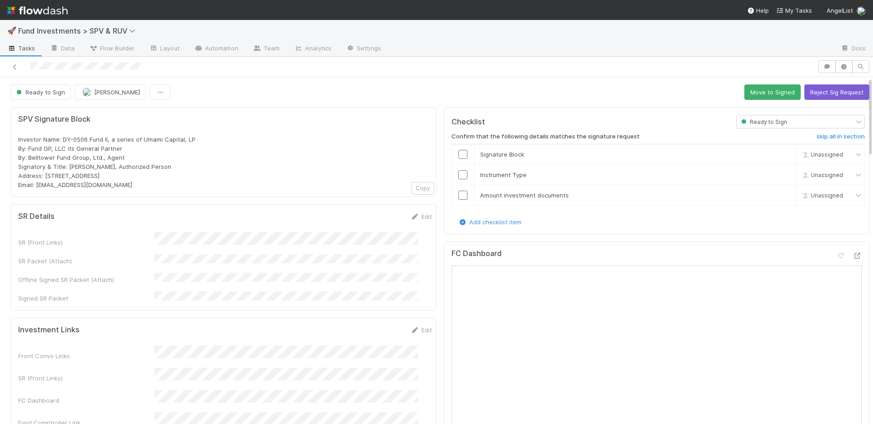
click at [314, 214] on div "SR Details Edit" at bounding box center [225, 216] width 414 height 9
click at [322, 190] on div "SPV Signature Block Investor Name: DY-0506 Fund II, a series of Umami Capital, …" at bounding box center [223, 152] width 426 height 90
click at [410, 217] on link "Edit" at bounding box center [420, 216] width 21 height 7
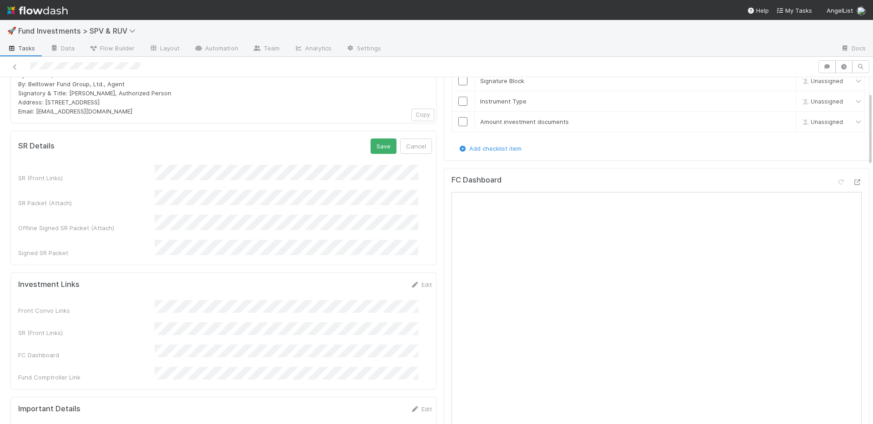
scroll to position [76, 0]
drag, startPoint x: 368, startPoint y: 145, endPoint x: 368, endPoint y: 152, distance: 6.8
click at [370, 145] on button "Save" at bounding box center [383, 143] width 26 height 15
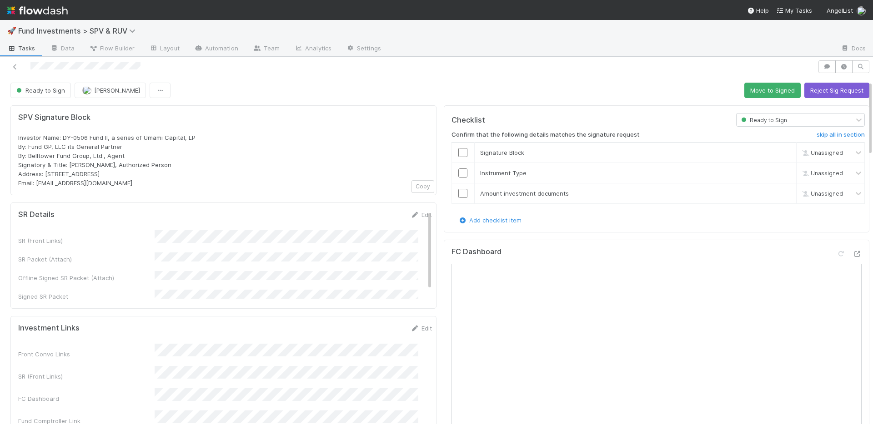
scroll to position [0, 0]
click at [758, 94] on button "Move to Signed" at bounding box center [772, 92] width 56 height 15
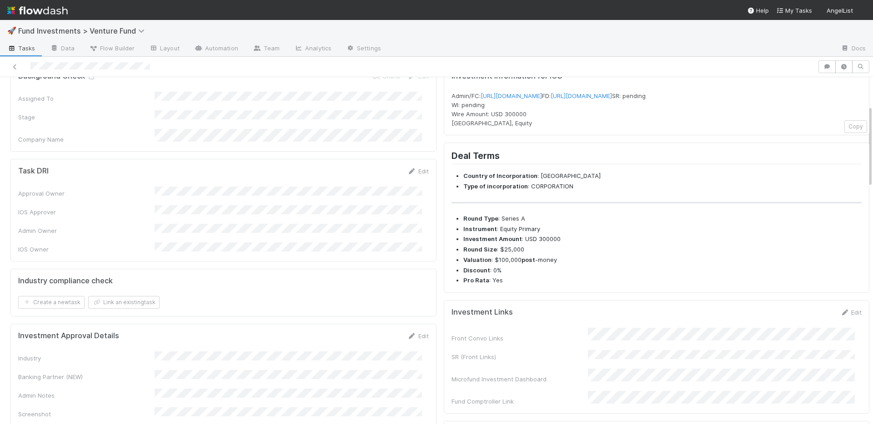
scroll to position [188, 0]
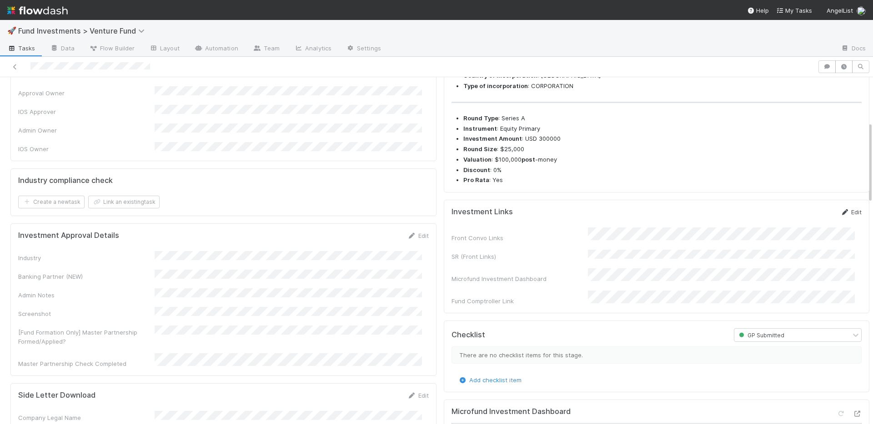
click at [840, 216] on link "Edit" at bounding box center [850, 212] width 21 height 7
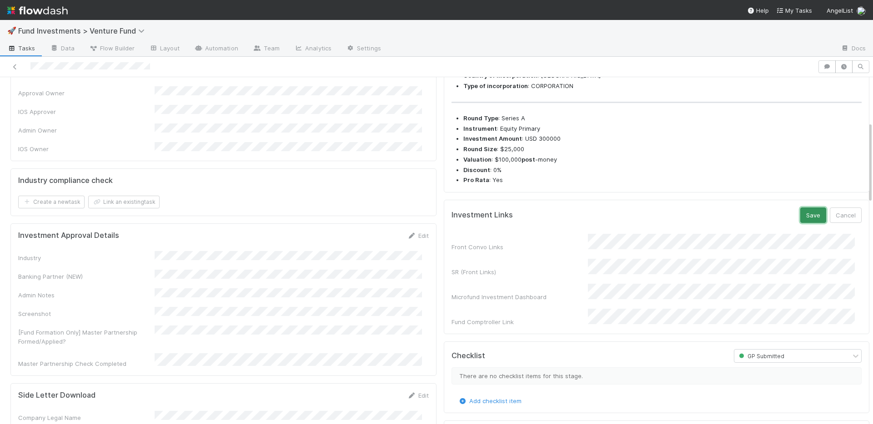
click at [800, 223] on button "Save" at bounding box center [813, 215] width 26 height 15
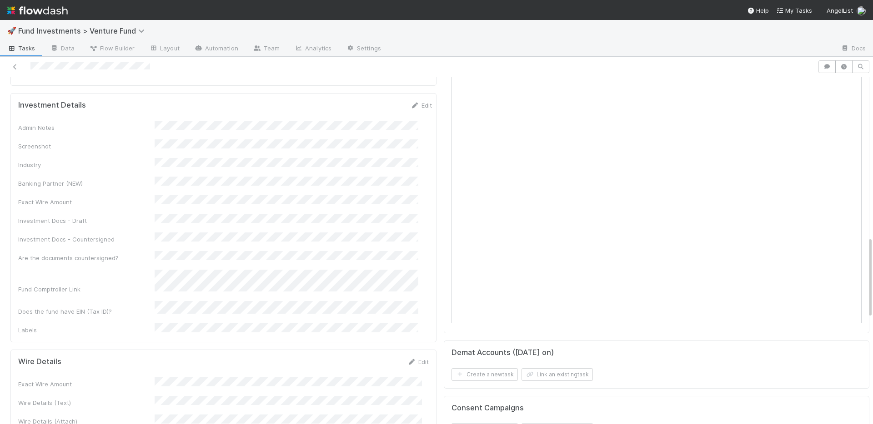
scroll to position [731, 0]
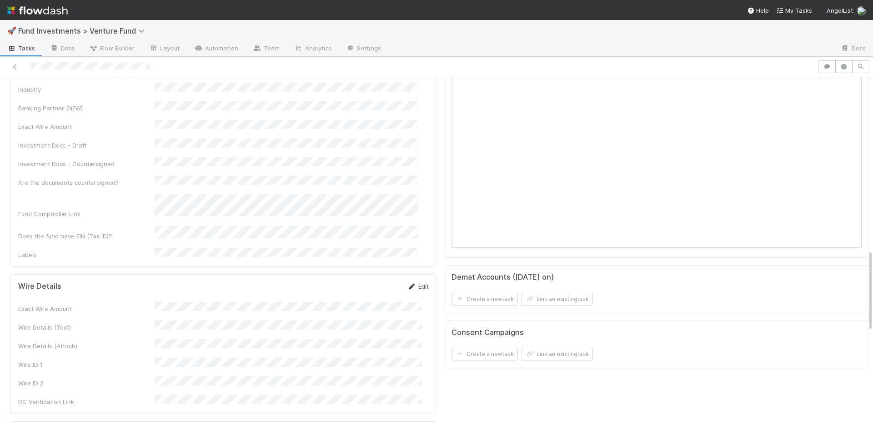
click at [419, 283] on link "Edit" at bounding box center [417, 286] width 21 height 7
click at [369, 282] on button "Save" at bounding box center [380, 289] width 26 height 15
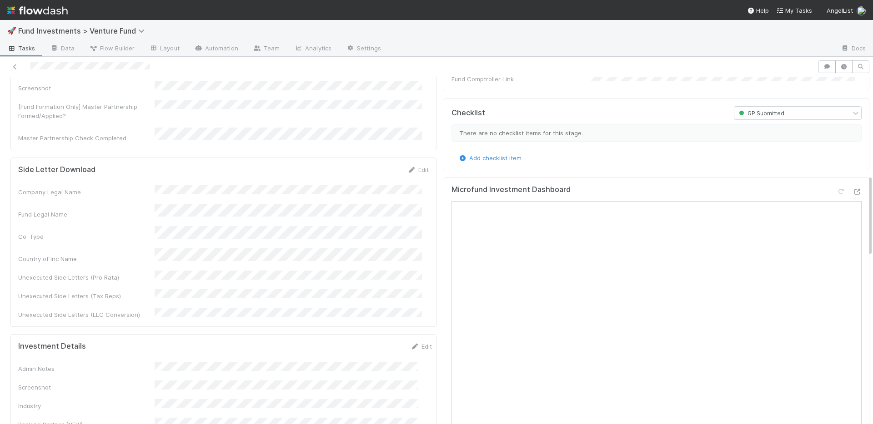
scroll to position [231, 0]
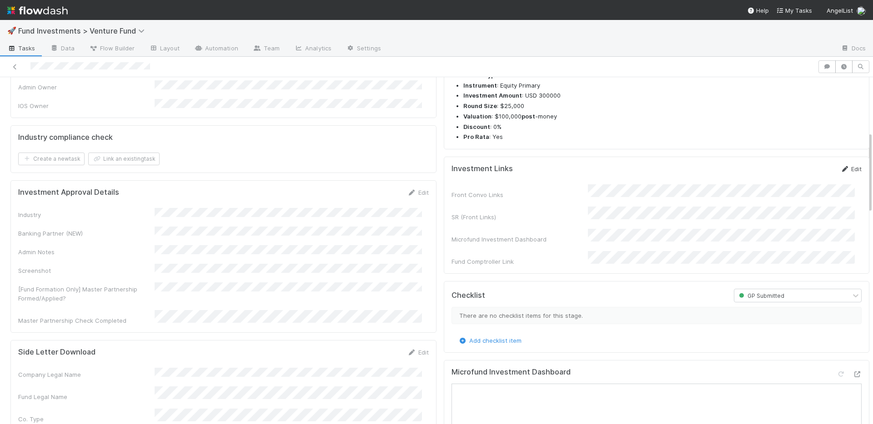
click at [844, 173] on link "Edit" at bounding box center [850, 168] width 21 height 7
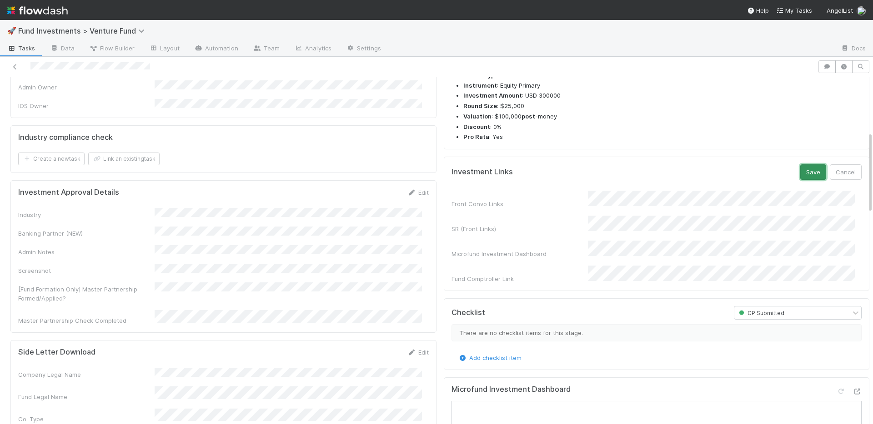
click at [800, 180] on button "Save" at bounding box center [813, 172] width 26 height 15
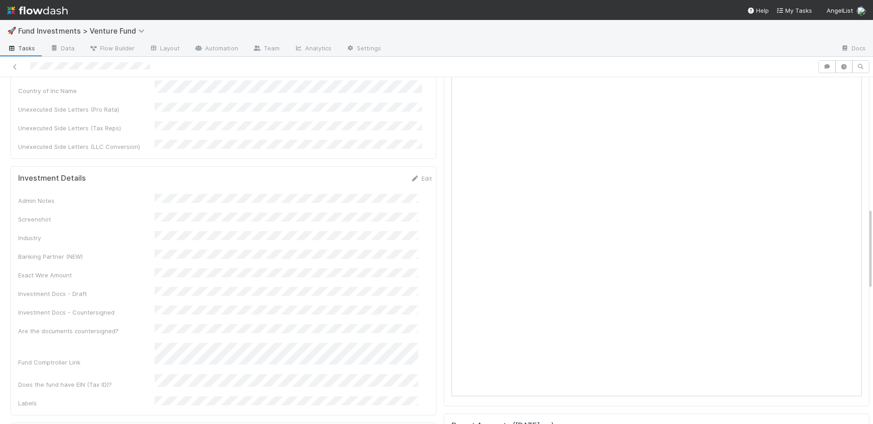
scroll to position [588, 0]
drag, startPoint x: 410, startPoint y: 124, endPoint x: 370, endPoint y: 142, distance: 44.1
click at [410, 169] on link "Edit" at bounding box center [420, 172] width 21 height 7
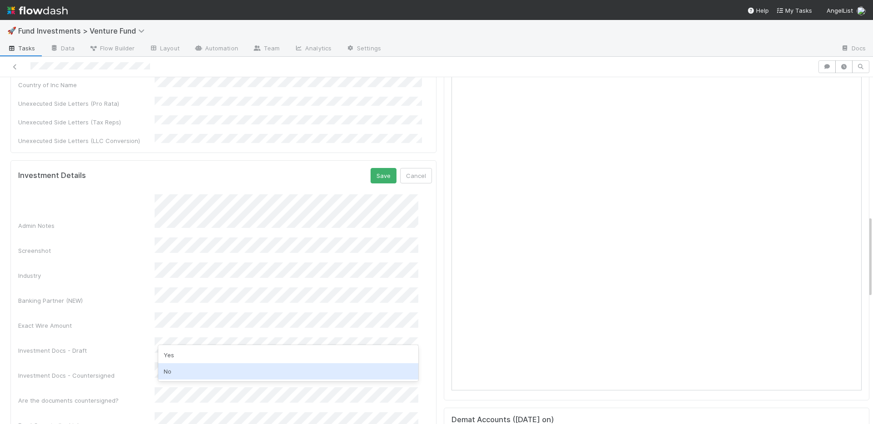
click at [176, 368] on div "No" at bounding box center [288, 372] width 260 height 16
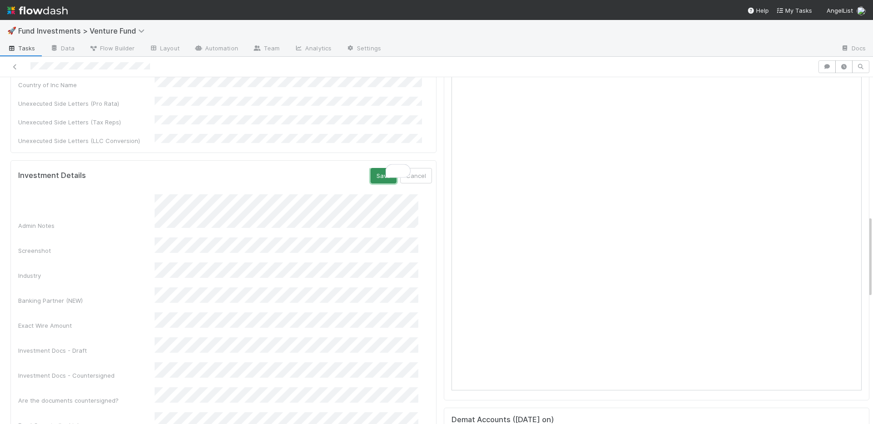
click at [370, 168] on button "Save" at bounding box center [383, 175] width 26 height 15
click at [413, 169] on link "Edit" at bounding box center [420, 172] width 21 height 7
click at [370, 168] on button "Save" at bounding box center [383, 175] width 26 height 15
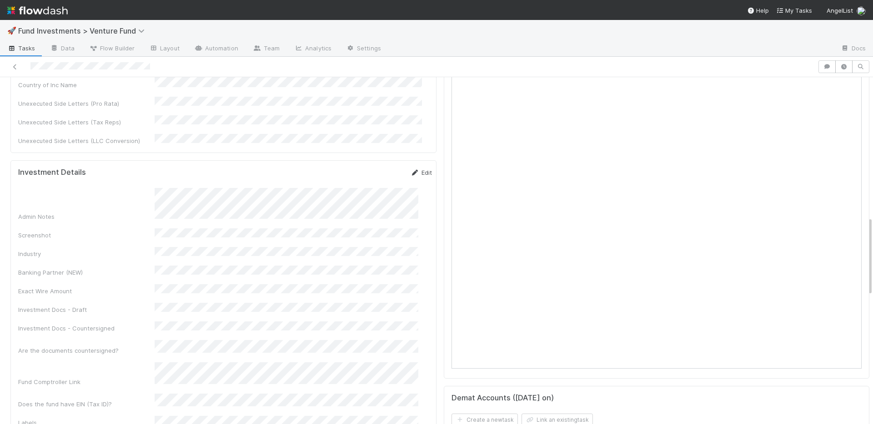
click at [410, 169] on link "Edit" at bounding box center [420, 172] width 21 height 7
click at [370, 168] on button "Save" at bounding box center [383, 175] width 26 height 15
click at [410, 169] on link "Edit" at bounding box center [420, 172] width 21 height 7
click at [370, 168] on button "Save" at bounding box center [383, 175] width 26 height 15
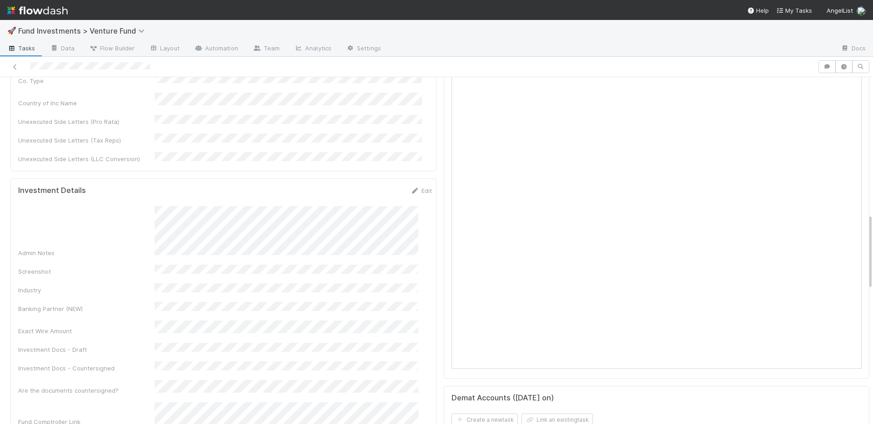
scroll to position [628, 0]
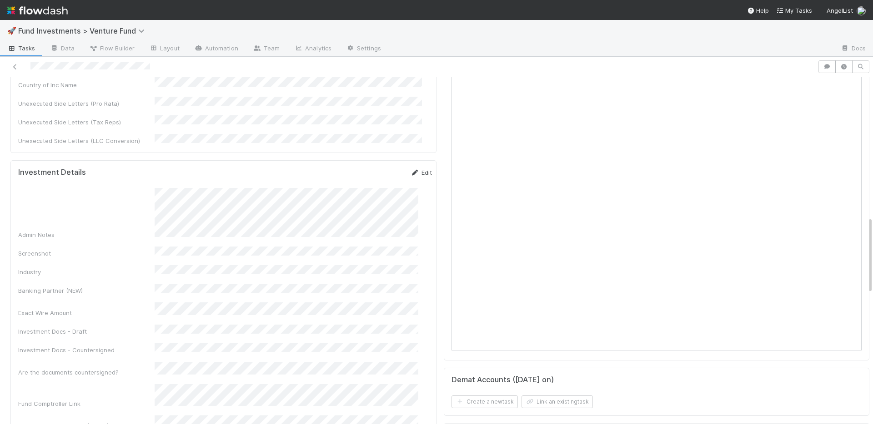
click at [410, 169] on link "Edit" at bounding box center [420, 172] width 21 height 7
click at [370, 168] on button "Save" at bounding box center [383, 175] width 26 height 15
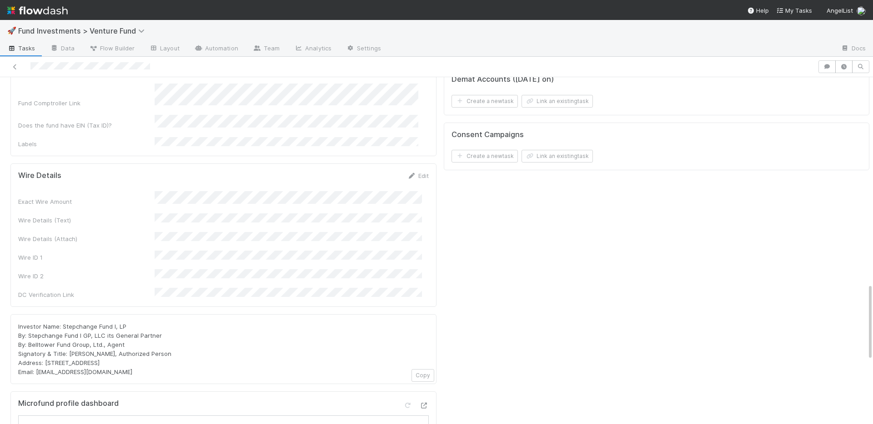
click at [411, 171] on div "Edit" at bounding box center [417, 175] width 21 height 9
click at [409, 172] on link "Edit" at bounding box center [417, 175] width 21 height 7
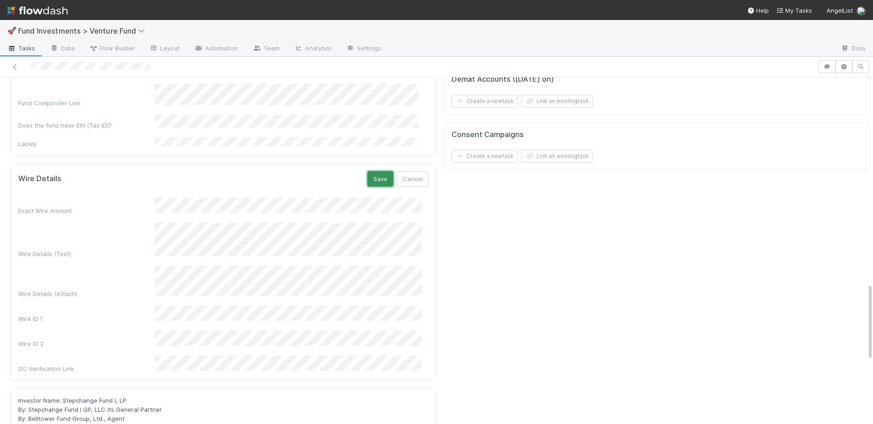
click at [374, 171] on button "Save" at bounding box center [380, 178] width 26 height 15
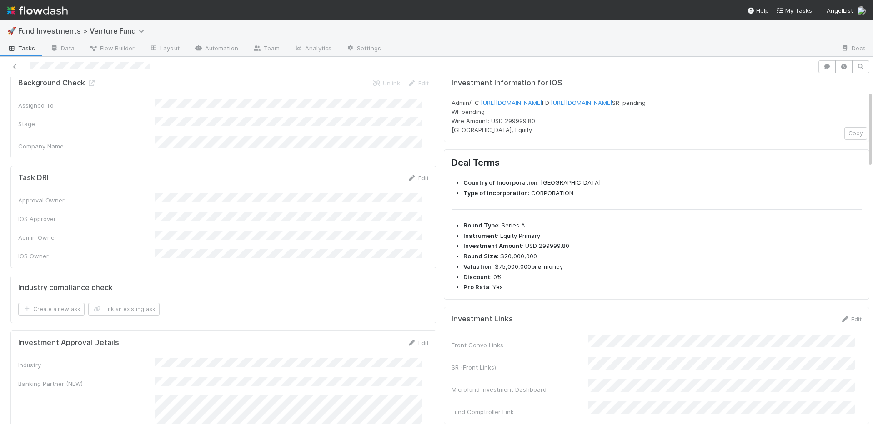
scroll to position [0, 0]
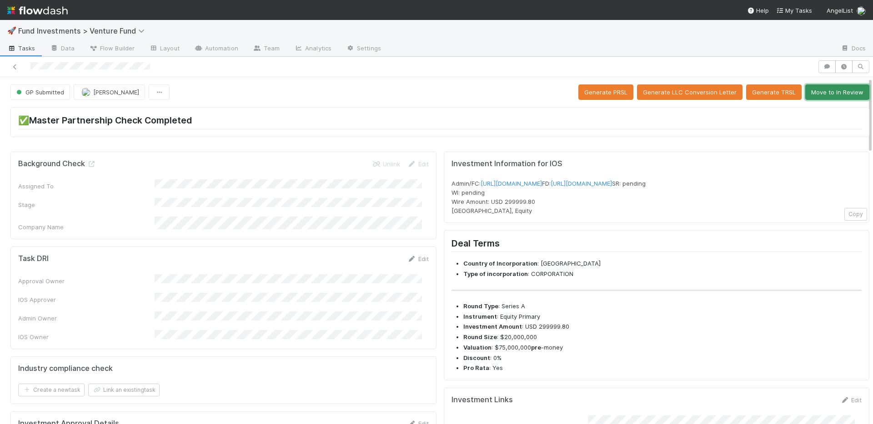
click at [817, 97] on button "Move to In Review" at bounding box center [837, 92] width 64 height 15
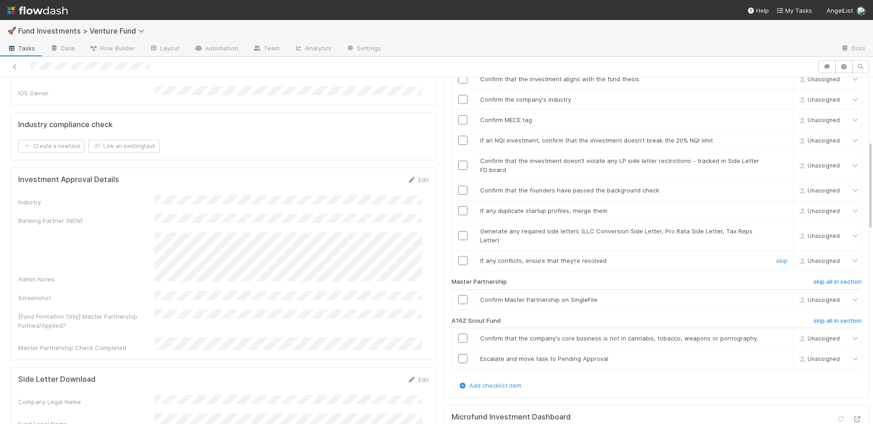
scroll to position [247, 0]
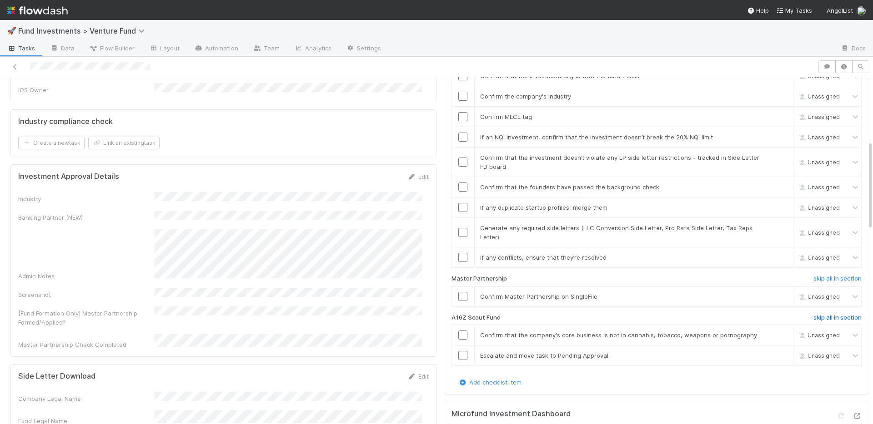
click at [819, 314] on h6 "skip all in section" at bounding box center [837, 317] width 48 height 7
click at [458, 292] on input "checkbox" at bounding box center [462, 296] width 9 height 9
click at [776, 254] on link "skip" at bounding box center [781, 257] width 11 height 7
click at [458, 228] on input "checkbox" at bounding box center [462, 232] width 9 height 9
click at [458, 203] on input "checkbox" at bounding box center [462, 207] width 9 height 9
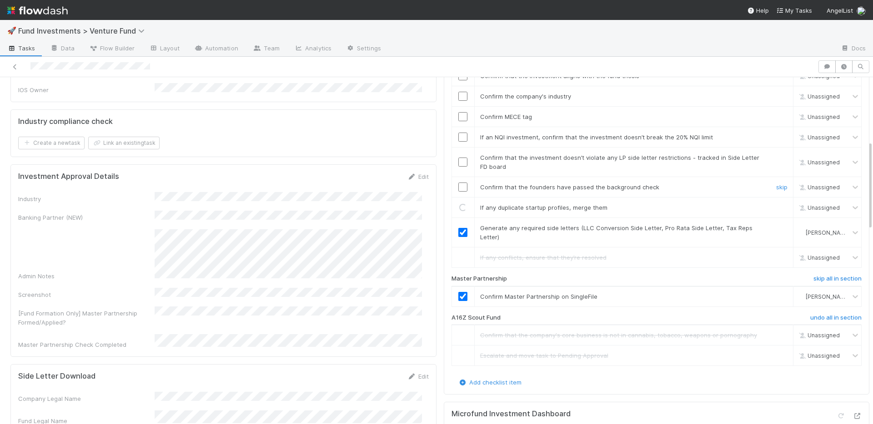
drag, startPoint x: 454, startPoint y: 175, endPoint x: 455, endPoint y: 169, distance: 6.9
click at [458, 183] on input "checkbox" at bounding box center [462, 187] width 9 height 9
click at [458, 158] on input "checkbox" at bounding box center [462, 162] width 9 height 9
drag, startPoint x: 454, startPoint y: 129, endPoint x: 455, endPoint y: 110, distance: 18.7
click at [458, 133] on input "checkbox" at bounding box center [462, 137] width 9 height 9
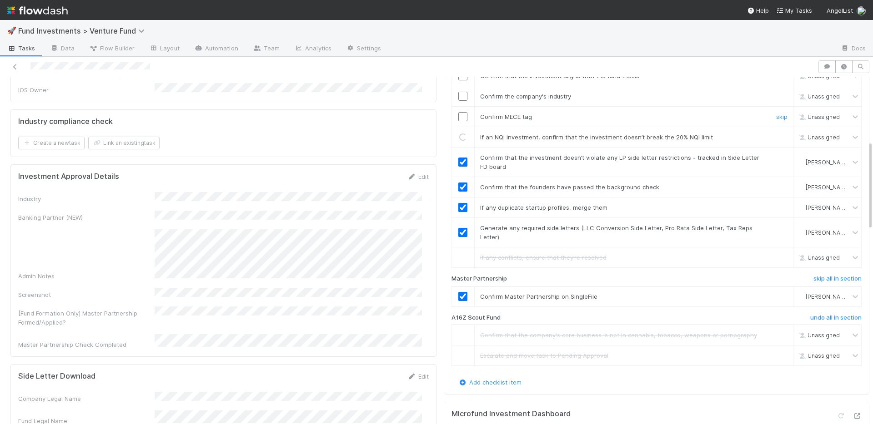
drag, startPoint x: 455, startPoint y: 109, endPoint x: 454, endPoint y: 96, distance: 12.3
click at [458, 112] on input "checkbox" at bounding box center [462, 116] width 9 height 9
click at [458, 92] on input "checkbox" at bounding box center [462, 96] width 9 height 9
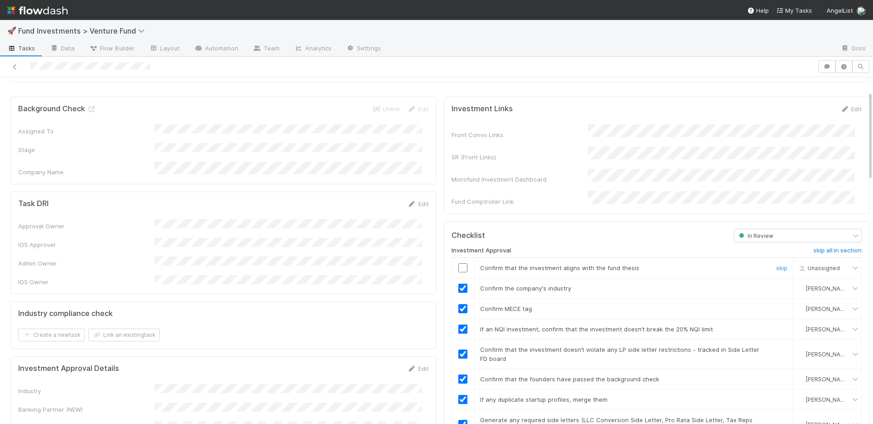
click at [458, 264] on input "checkbox" at bounding box center [462, 268] width 9 height 9
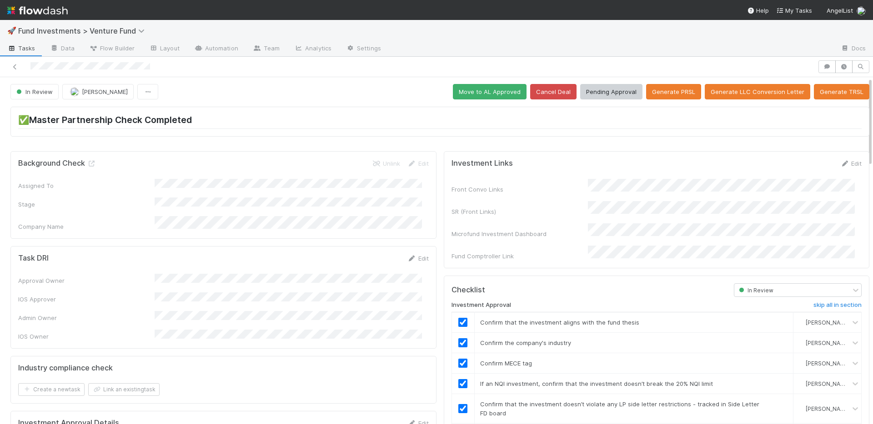
scroll to position [0, 0]
click at [671, 97] on button "Generate PRSL" at bounding box center [673, 92] width 55 height 15
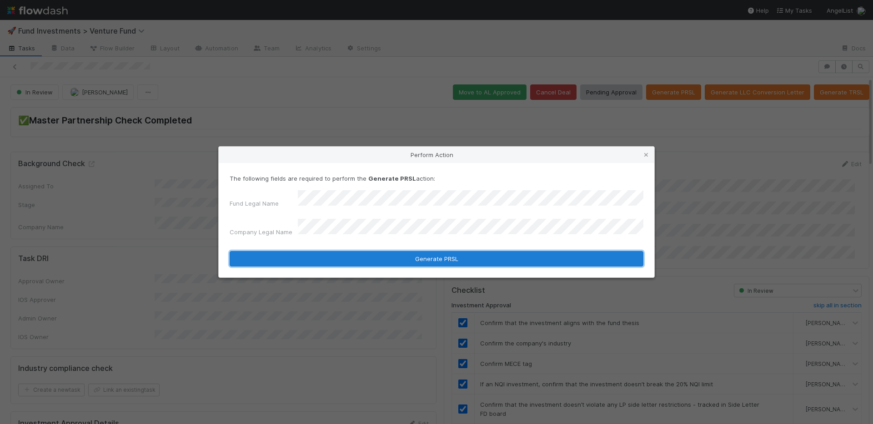
click at [369, 254] on button "Generate PRSL" at bounding box center [436, 258] width 414 height 15
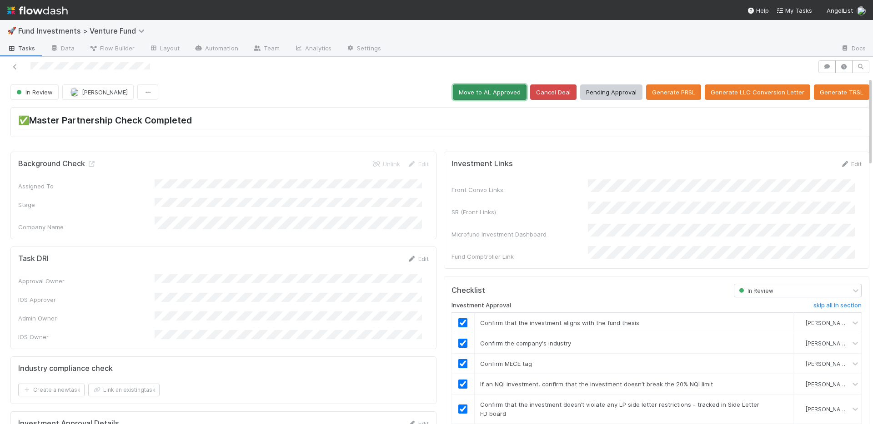
click at [481, 94] on button "Move to AL Approved" at bounding box center [490, 92] width 74 height 15
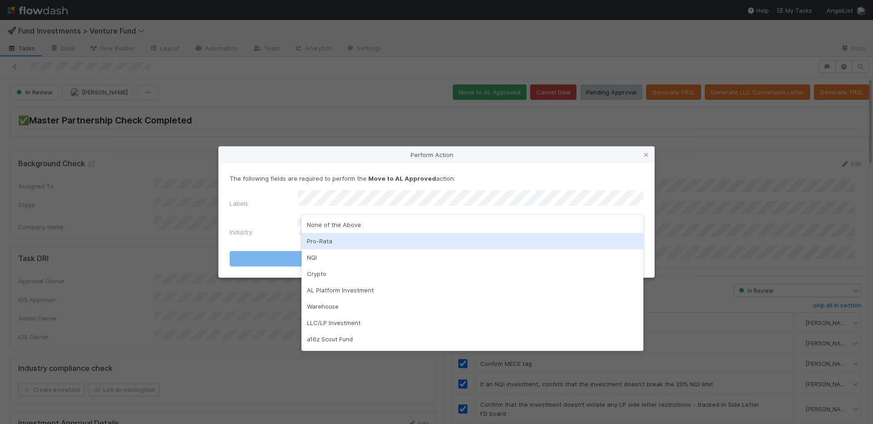
click at [333, 244] on div "Pro-Rata" at bounding box center [472, 241] width 342 height 16
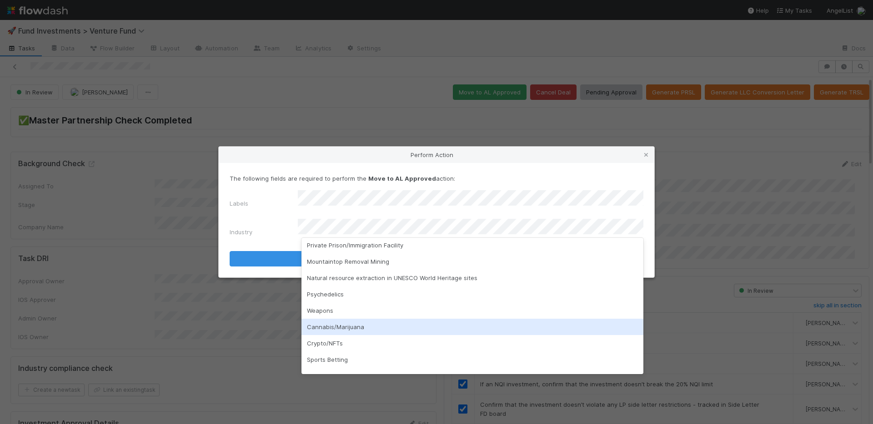
scroll to position [260, 0]
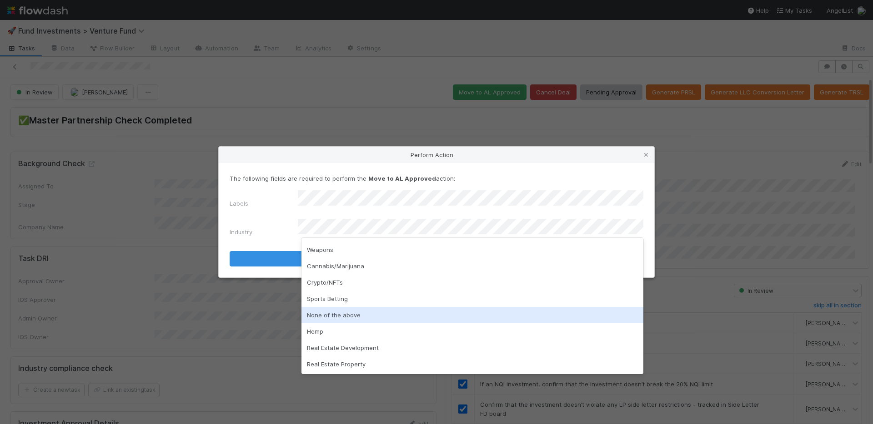
click at [332, 317] on div "None of the above" at bounding box center [472, 315] width 342 height 16
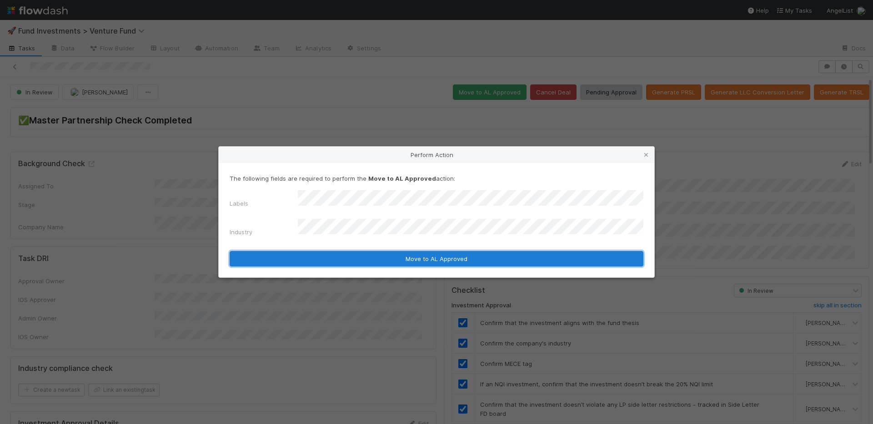
click at [341, 254] on button "Move to AL Approved" at bounding box center [436, 258] width 414 height 15
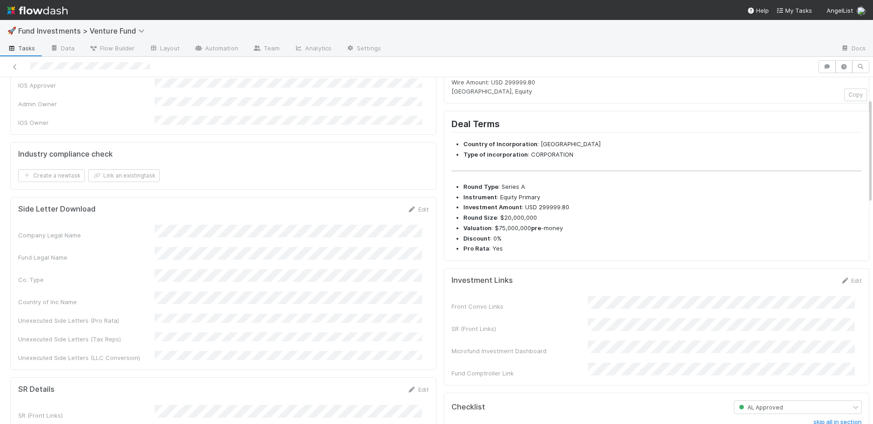
scroll to position [308, 0]
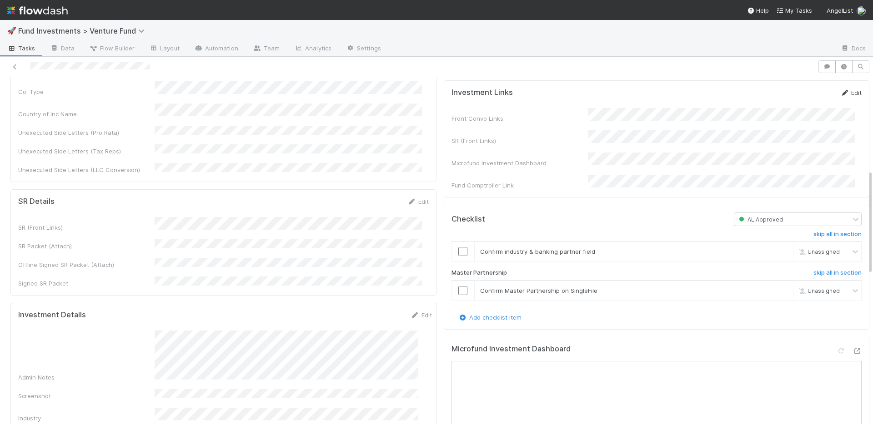
click at [842, 96] on link "Edit" at bounding box center [850, 92] width 21 height 7
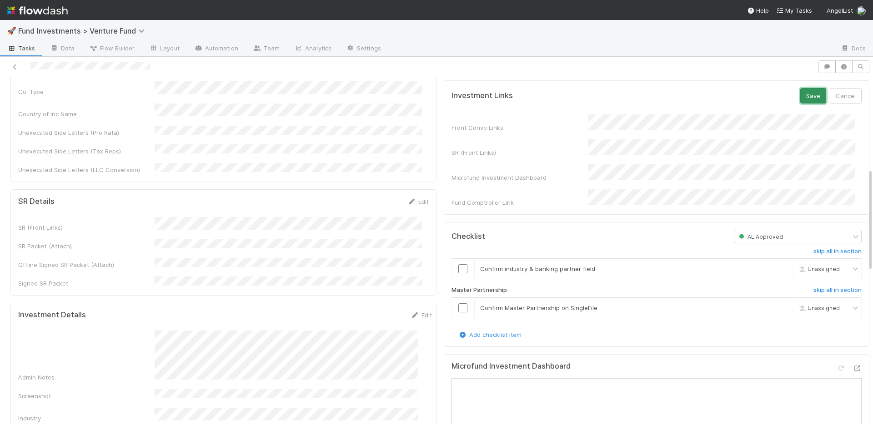
click at [808, 104] on button "Save" at bounding box center [813, 95] width 26 height 15
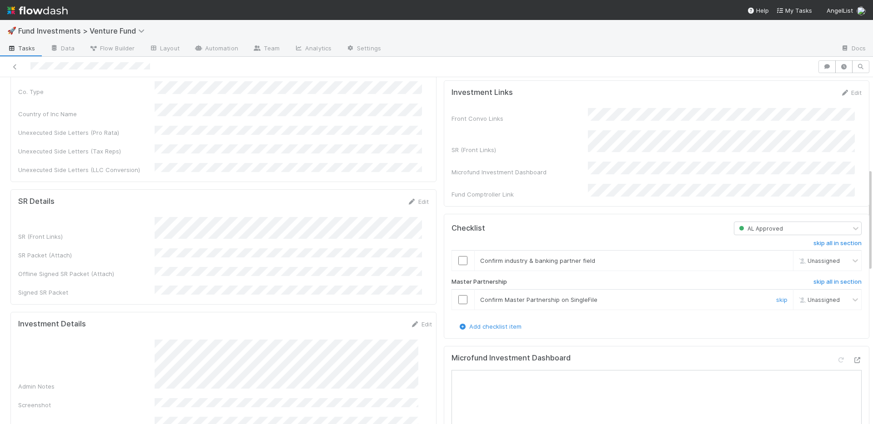
drag, startPoint x: 455, startPoint y: 310, endPoint x: 454, endPoint y: 291, distance: 19.1
click at [458, 304] on input "checkbox" at bounding box center [462, 299] width 9 height 9
click at [458, 265] on input "checkbox" at bounding box center [462, 260] width 9 height 9
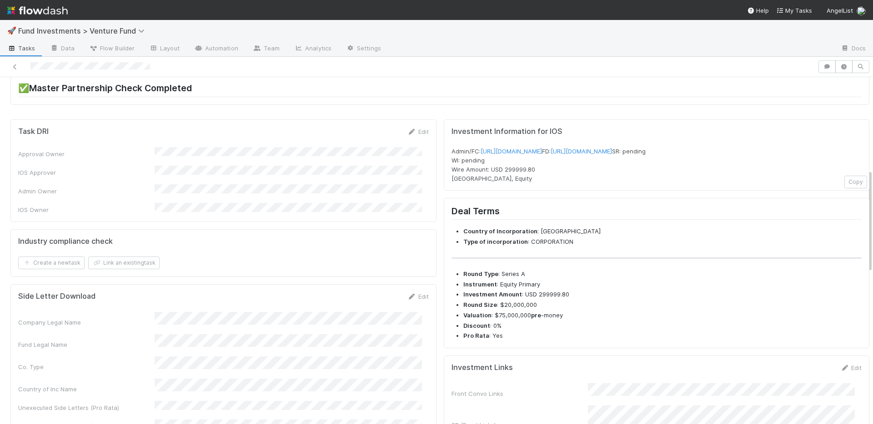
scroll to position [0, 0]
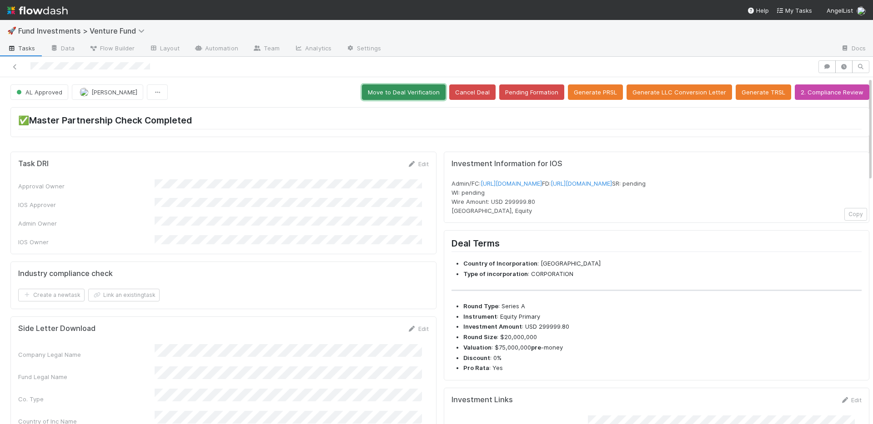
click at [398, 97] on button "Move to Deal Verification" at bounding box center [404, 92] width 84 height 15
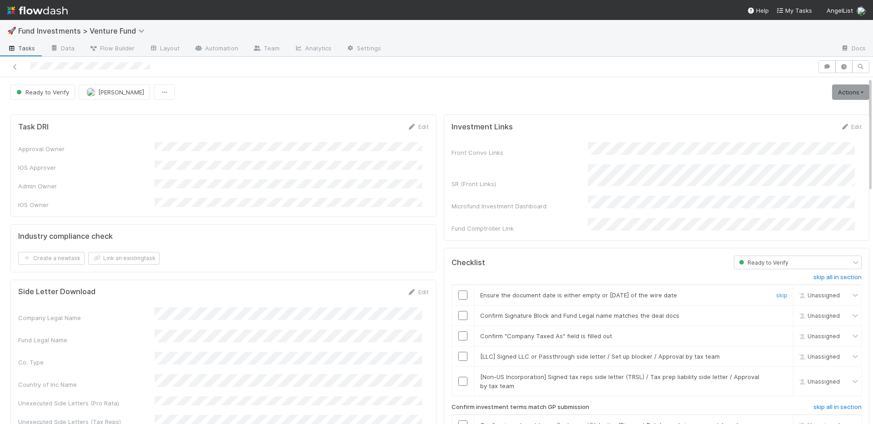
click at [458, 291] on input "checkbox" at bounding box center [462, 295] width 9 height 9
click at [458, 311] on input "checkbox" at bounding box center [462, 315] width 9 height 9
drag, startPoint x: 455, startPoint y: 324, endPoint x: 464, endPoint y: 321, distance: 9.2
click at [458, 332] on input "checkbox" at bounding box center [462, 336] width 9 height 9
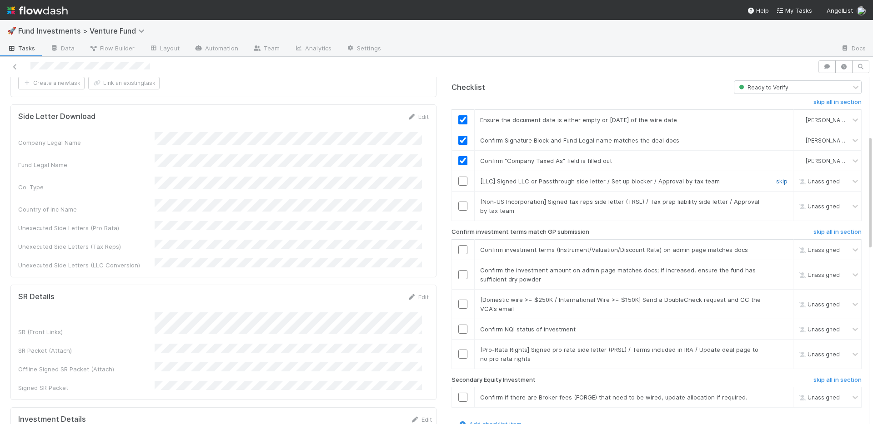
click at [776, 178] on link "skip" at bounding box center [781, 181] width 11 height 7
click at [776, 198] on link "skip" at bounding box center [781, 201] width 11 height 7
drag, startPoint x: 460, startPoint y: 239, endPoint x: 457, endPoint y: 248, distance: 8.6
click at [460, 245] on input "checkbox" at bounding box center [462, 249] width 9 height 9
click at [458, 270] on input "checkbox" at bounding box center [462, 274] width 9 height 9
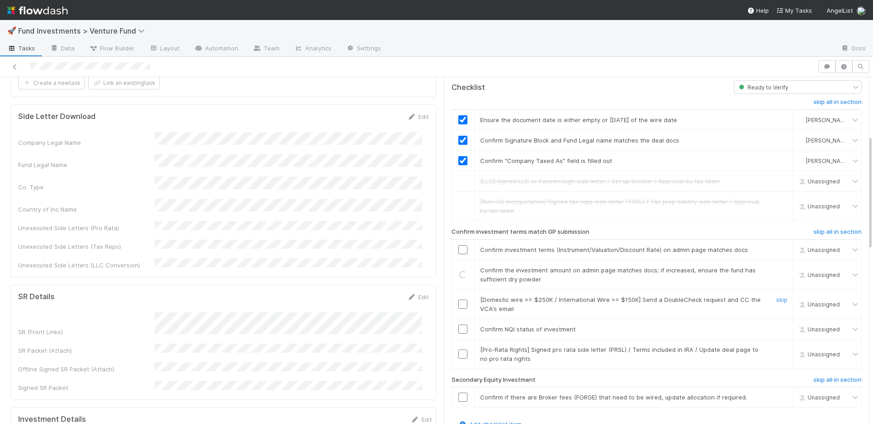
click at [458, 300] on input "checkbox" at bounding box center [462, 304] width 9 height 9
click at [458, 325] on input "checkbox" at bounding box center [462, 329] width 9 height 9
click at [458, 350] on input "checkbox" at bounding box center [462, 354] width 9 height 9
drag, startPoint x: 457, startPoint y: 266, endPoint x: 457, endPoint y: 246, distance: 19.5
click at [458, 270] on input "checkbox" at bounding box center [462, 274] width 9 height 9
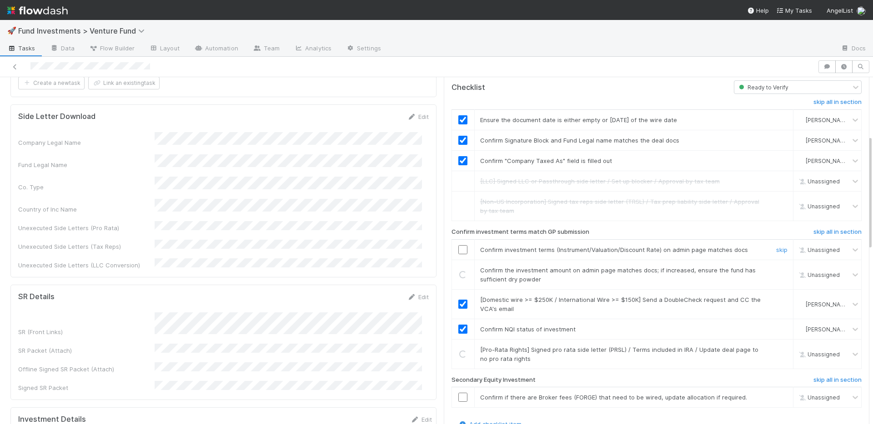
click at [458, 245] on input "checkbox" at bounding box center [462, 249] width 9 height 9
click at [826, 377] on h6 "skip all in section" at bounding box center [837, 380] width 48 height 7
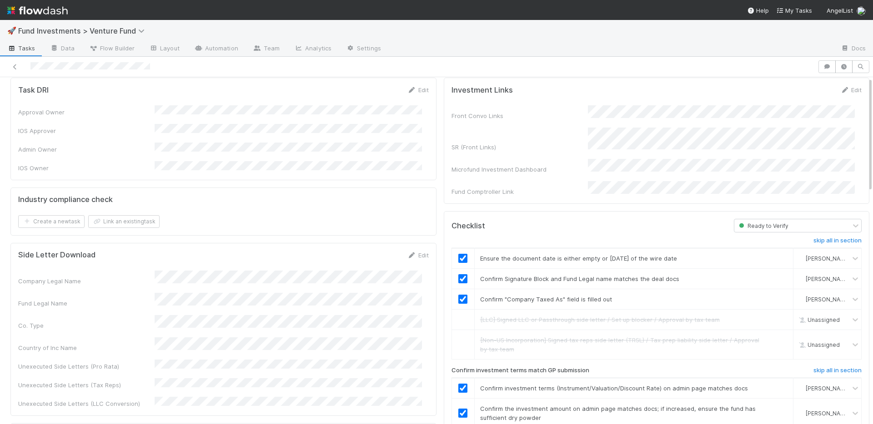
scroll to position [0, 0]
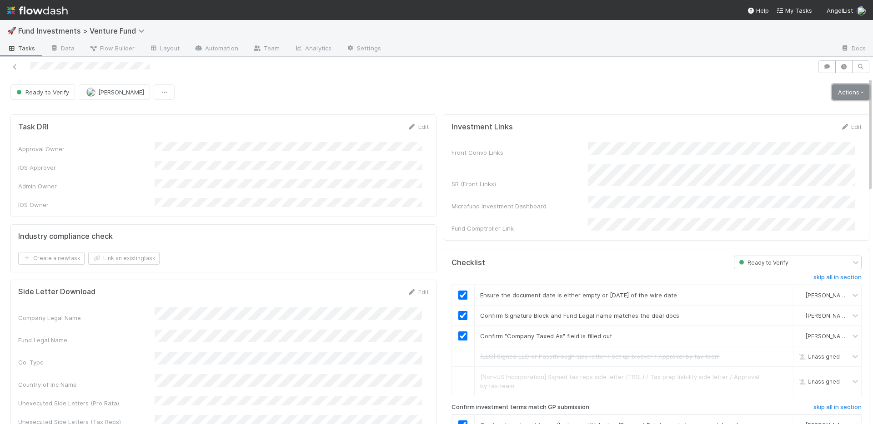
click at [832, 87] on link "Actions" at bounding box center [850, 92] width 37 height 15
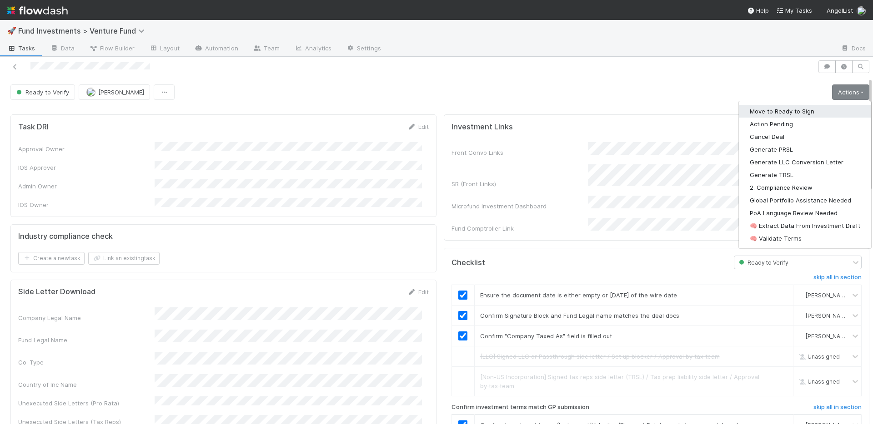
click at [795, 109] on button "Move to Ready to Sign" at bounding box center [804, 111] width 132 height 13
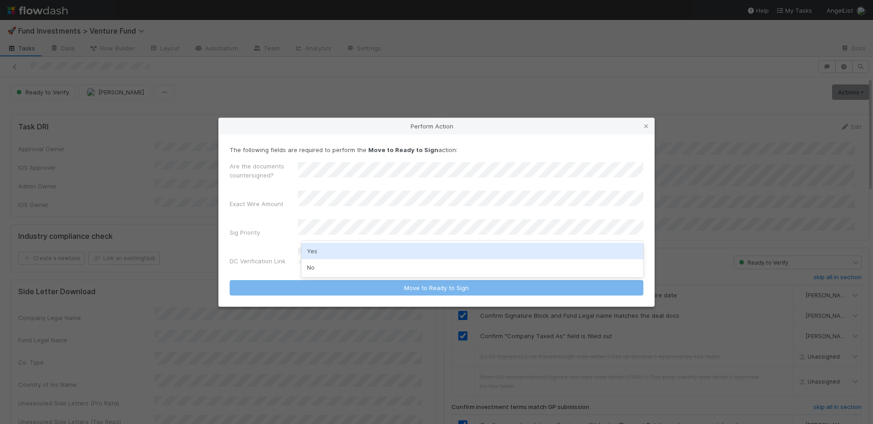
click at [325, 255] on div "Yes" at bounding box center [472, 251] width 342 height 16
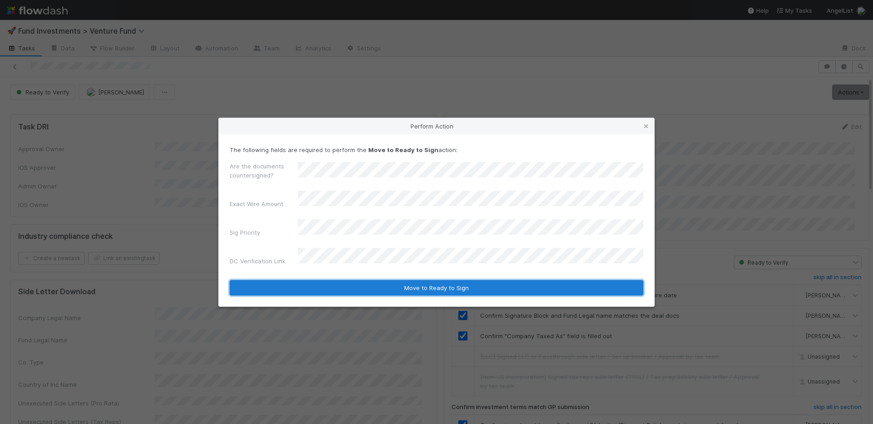
click at [340, 280] on button "Move to Ready to Sign" at bounding box center [436, 287] width 414 height 15
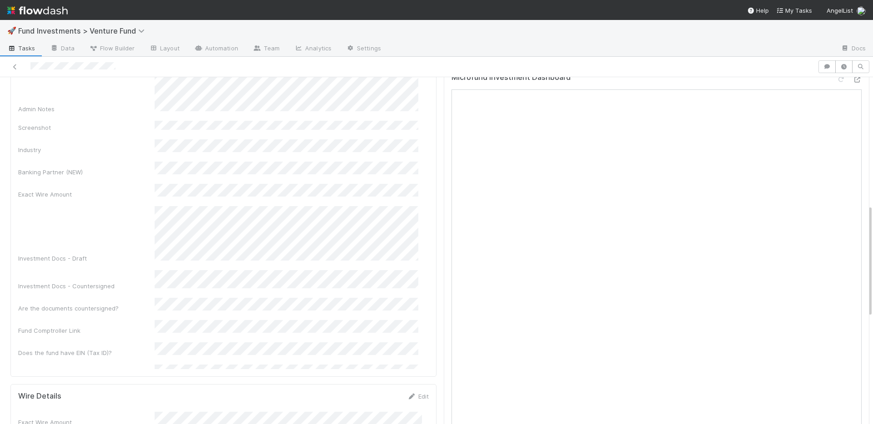
scroll to position [518, 0]
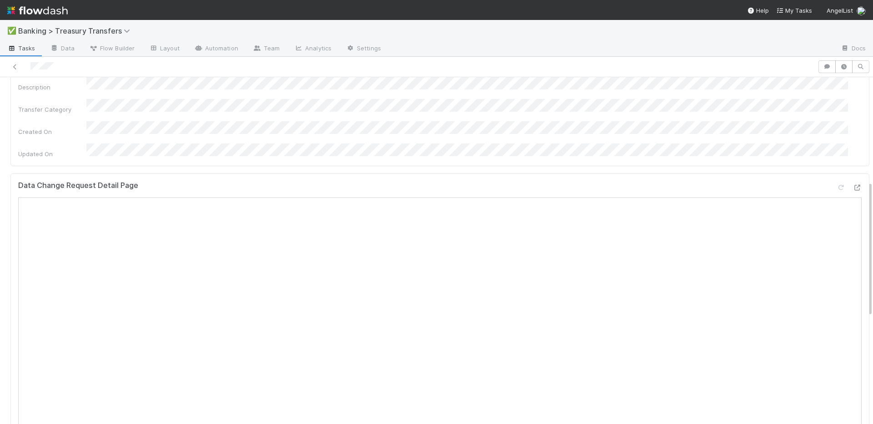
scroll to position [224, 0]
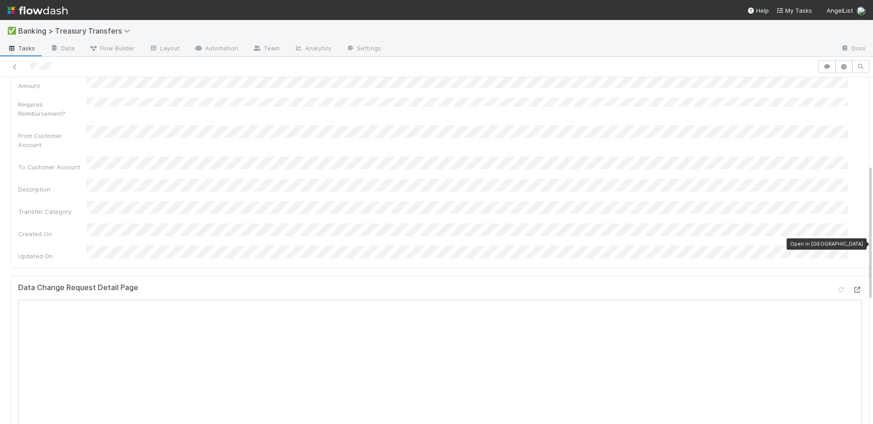
click at [852, 287] on icon at bounding box center [856, 290] width 9 height 6
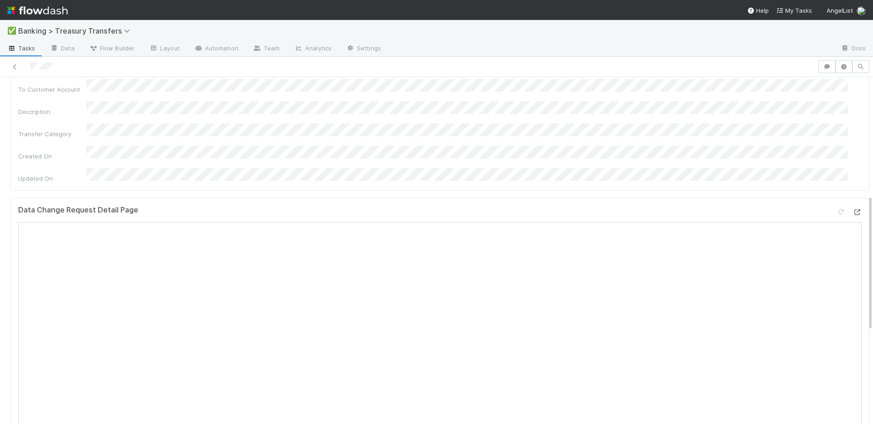
scroll to position [0, 0]
